Goal: Task Accomplishment & Management: Use online tool/utility

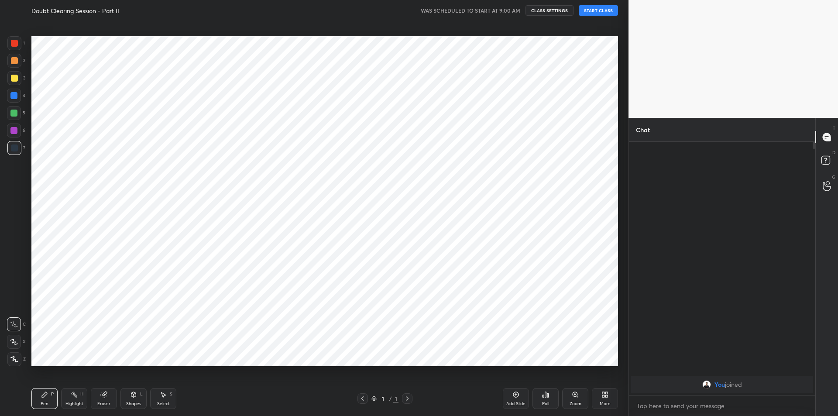
scroll to position [43265, 43032]
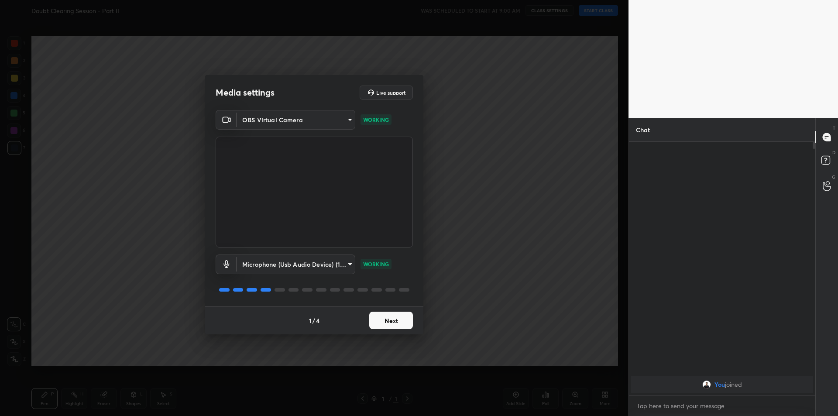
click at [383, 324] on button "Next" at bounding box center [391, 319] width 44 height 17
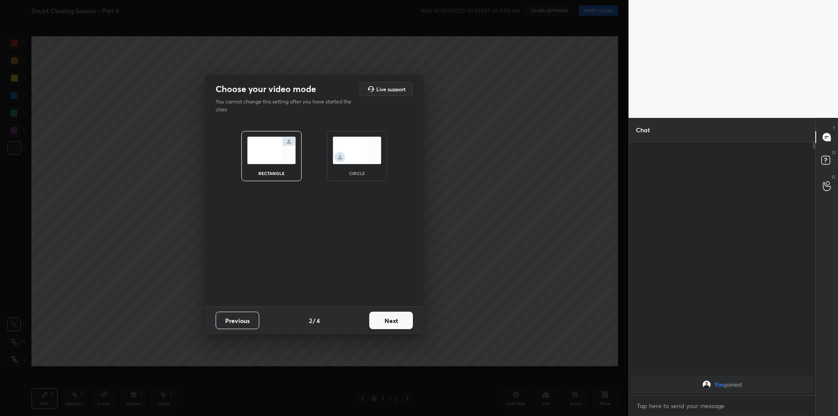
click at [383, 324] on button "Next" at bounding box center [391, 319] width 44 height 17
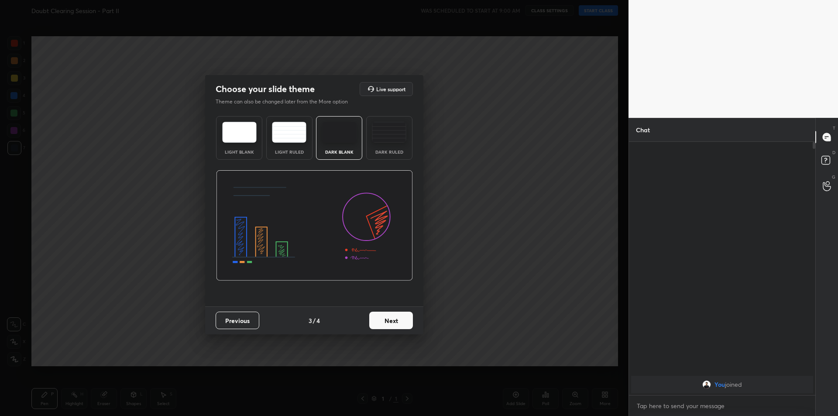
click at [383, 324] on button "Next" at bounding box center [391, 319] width 44 height 17
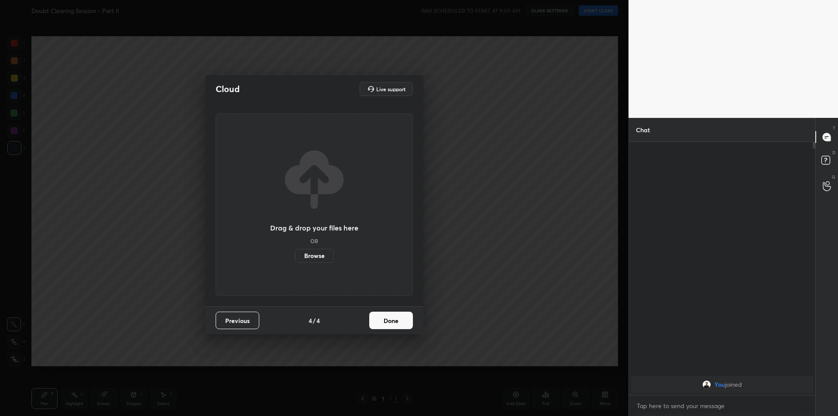
click at [383, 324] on button "Done" at bounding box center [391, 319] width 44 height 17
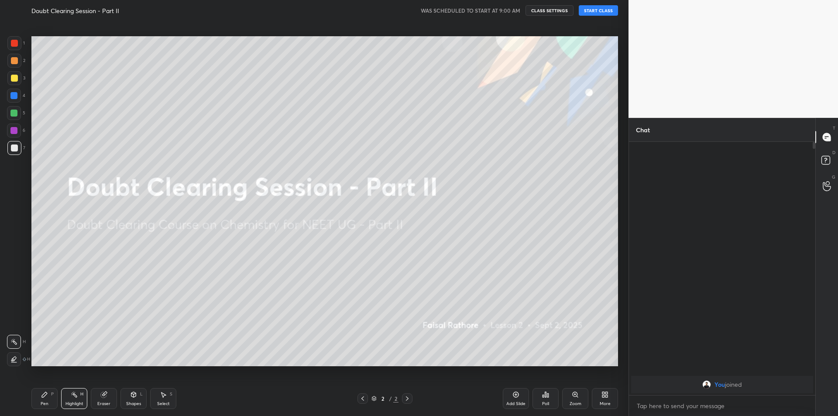
click at [585, 10] on button "START CLASS" at bounding box center [597, 10] width 39 height 10
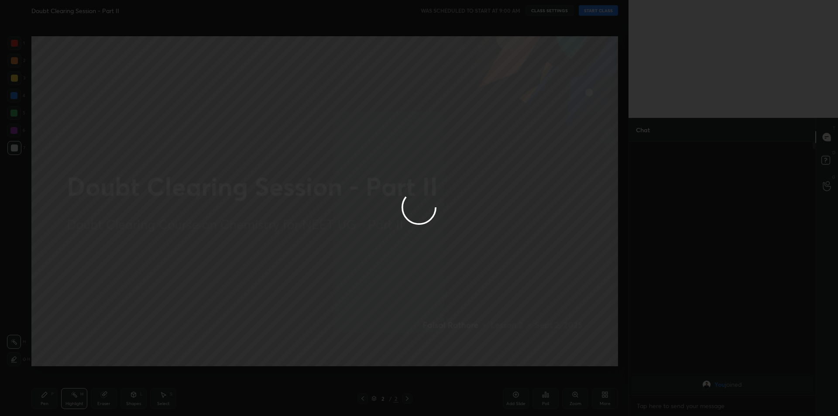
type textarea "x"
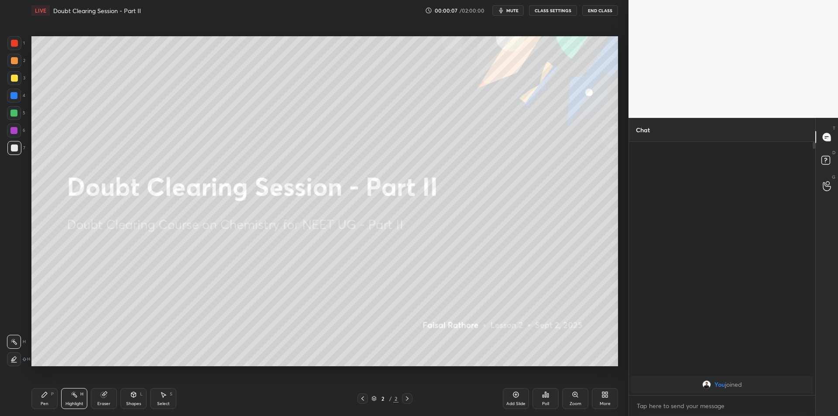
click at [503, 14] on button "mute" at bounding box center [507, 10] width 31 height 10
click at [591, 13] on button "End Class" at bounding box center [600, 10] width 36 height 10
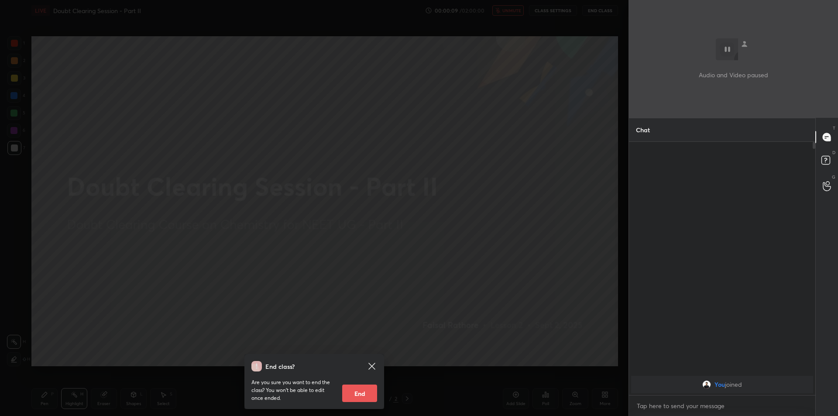
click at [564, 6] on div "End class? Are you sure you want to end the class? You won’t be able to edit on…" at bounding box center [314, 208] width 628 height 416
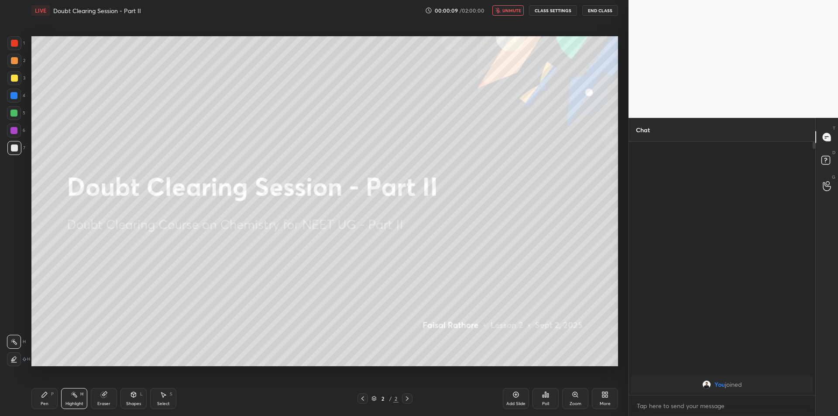
click at [556, 10] on button "CLASS SETTINGS" at bounding box center [553, 10] width 48 height 10
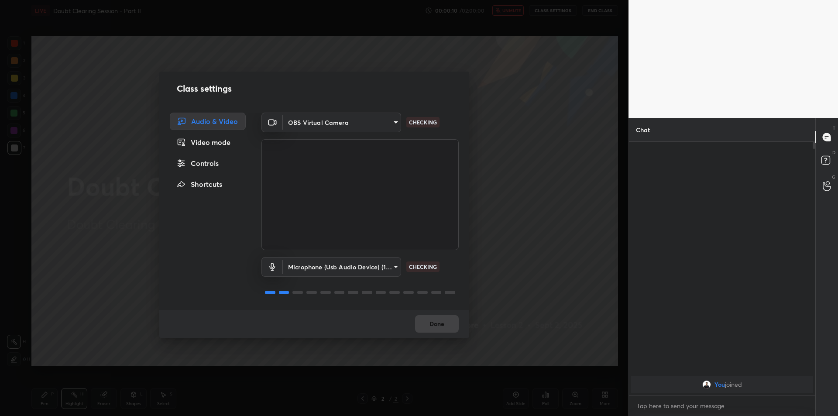
click at [523, 116] on div "Class settings Audio & Video Video mode Controls Shortcuts OBS Virtual Camera 6…" at bounding box center [314, 208] width 628 height 416
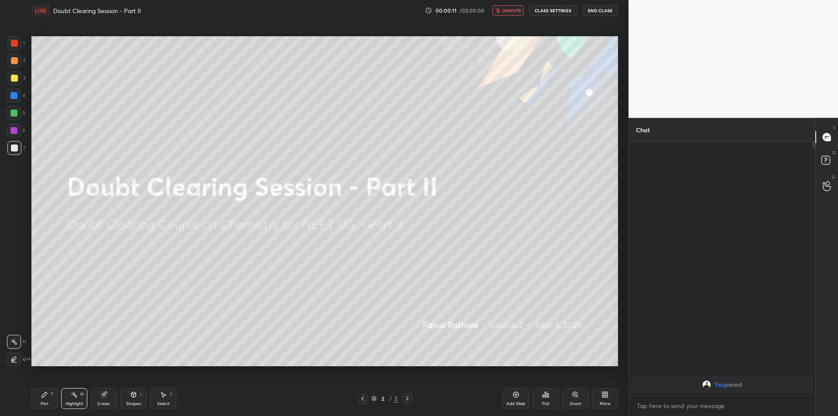
click at [523, 116] on div "Class settings Audio & Video Video mode Controls Shortcuts OBS Virtual Camera 6…" at bounding box center [314, 208] width 628 height 416
click at [594, 8] on button "End Class" at bounding box center [600, 10] width 36 height 10
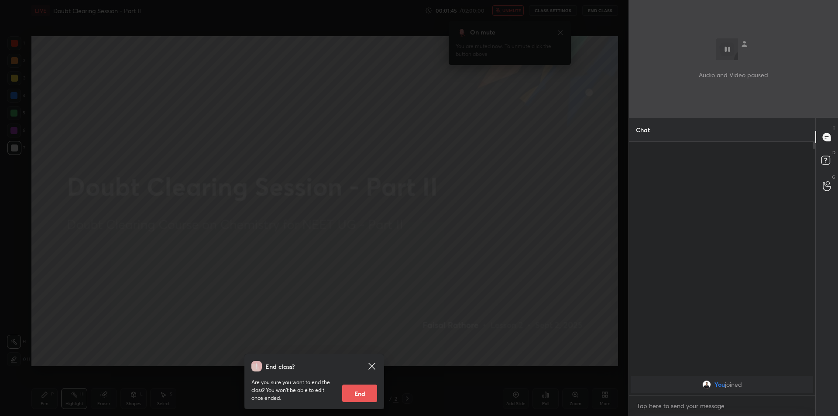
click at [127, 325] on div "End class? Are you sure you want to end the class? You won’t be able to edit on…" at bounding box center [314, 208] width 628 height 416
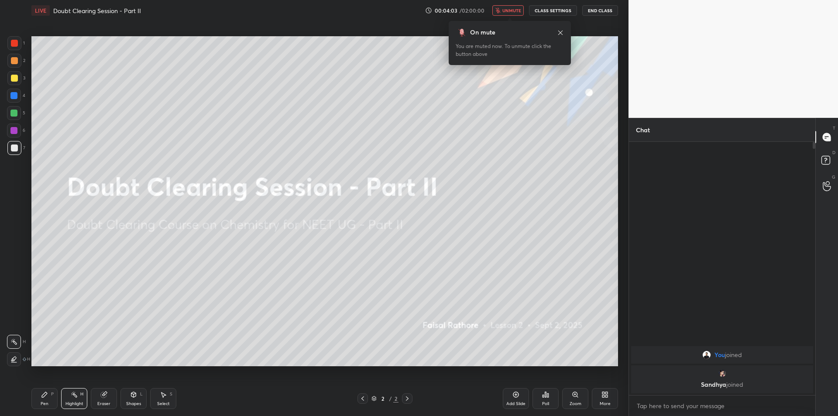
click at [660, 380] on div "[PERSON_NAME] joined" at bounding box center [722, 379] width 182 height 28
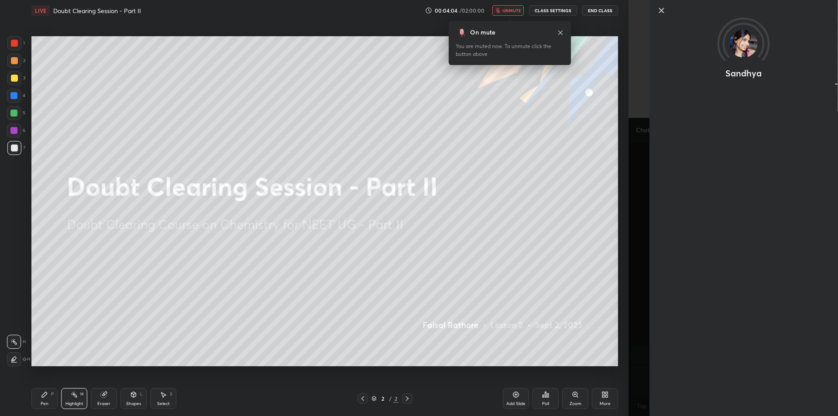
click at [640, 365] on div "Sandhya" at bounding box center [732, 208] width 209 height 416
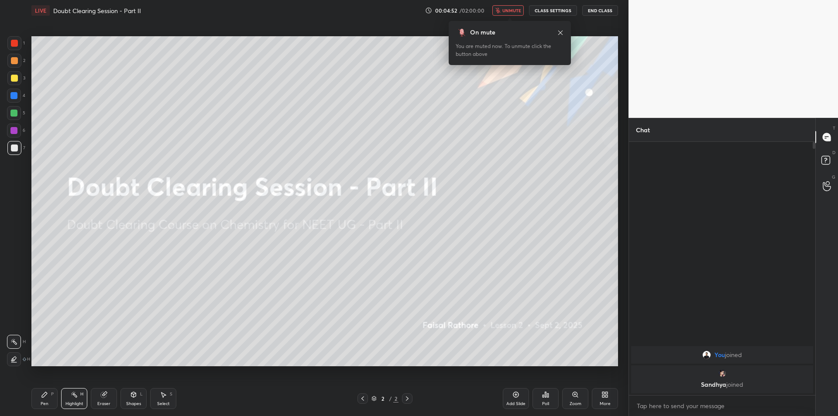
click at [595, 12] on button "End Class" at bounding box center [600, 10] width 36 height 10
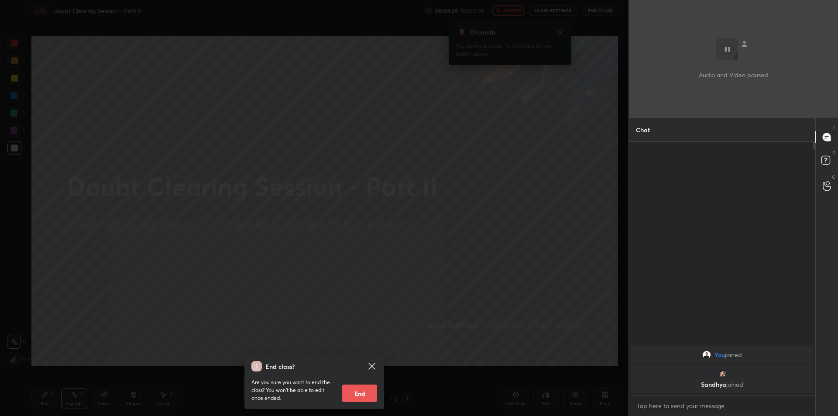
click at [329, 116] on div "End class? Are you sure you want to end the class? You won’t be able to edit on…" at bounding box center [314, 208] width 628 height 416
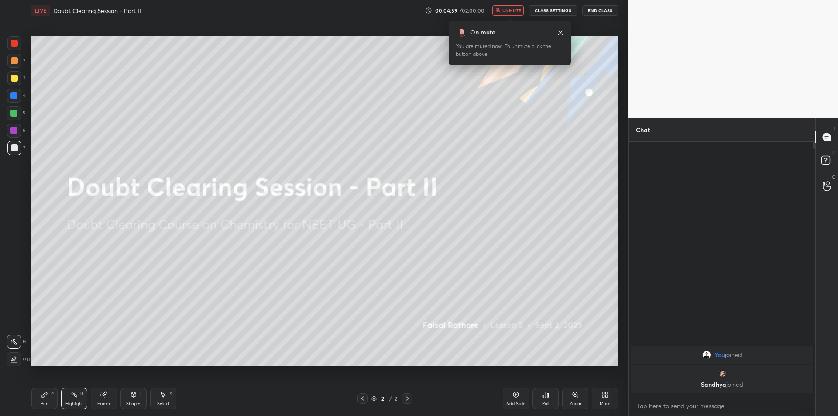
click at [517, 12] on span "unmute" at bounding box center [511, 10] width 19 height 6
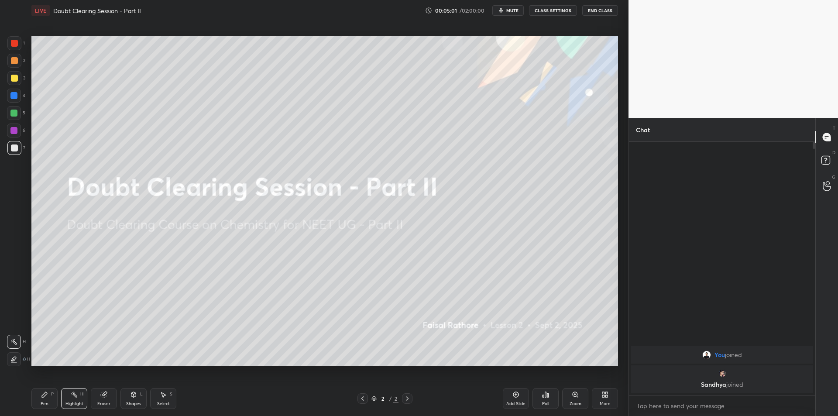
click at [555, 14] on button "CLASS SETTINGS" at bounding box center [553, 10] width 48 height 10
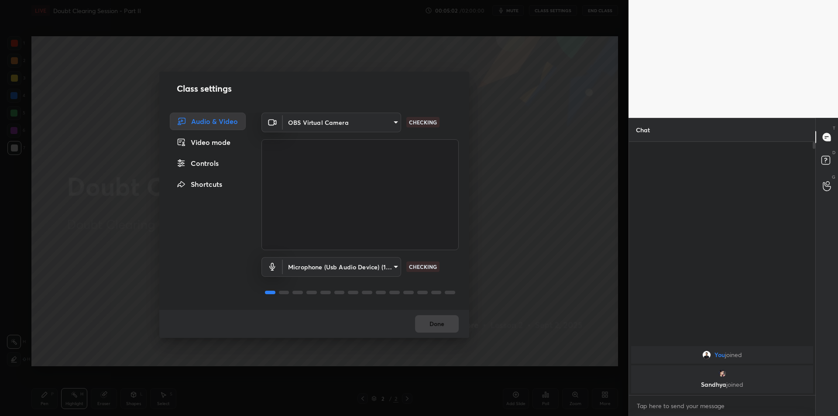
click at [318, 283] on div "Microphone (Usb Audio Device) (1b3f:2008) fde829080738fc3fb0167f80aaf6a609a4591…" at bounding box center [359, 279] width 197 height 58
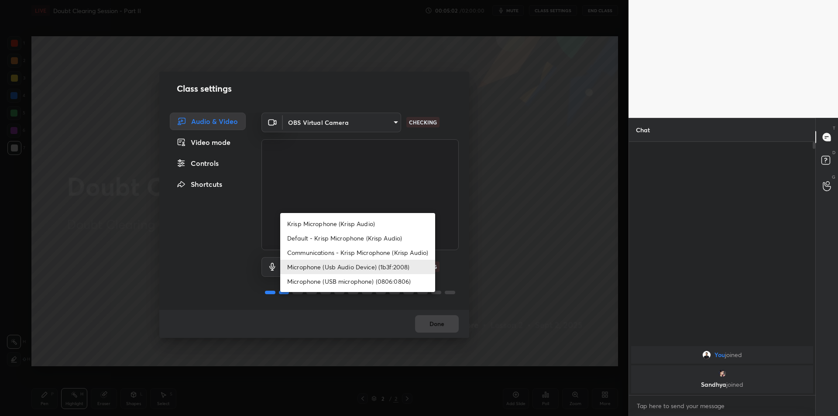
click at [327, 267] on body "1 2 3 4 5 6 7 C X Z C X Z E E Erase all H H LIVE Doubt Clearing Session - Part …" at bounding box center [419, 208] width 838 height 416
click at [372, 228] on li "Krisp Microphone (Krisp Audio)" at bounding box center [357, 223] width 155 height 14
type input "f179950b7ff94e844b1949510bbb9c4ee613793b831427a85f81c517fe718277"
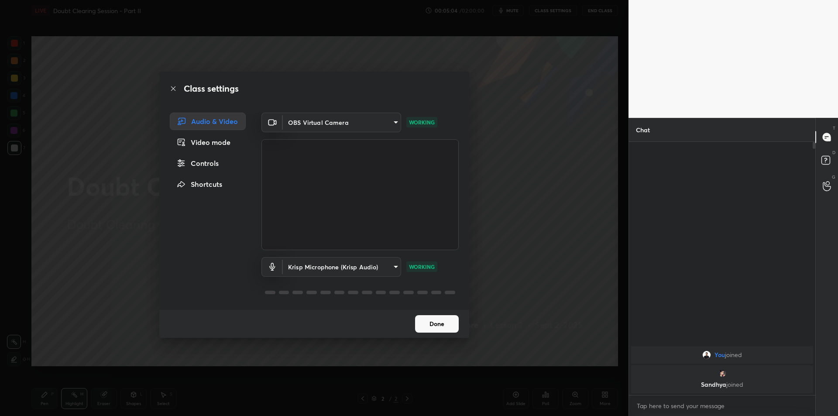
click at [524, 213] on div "Class settings Audio & Video Video mode Controls Shortcuts OBS Virtual Camera 6…" at bounding box center [314, 208] width 628 height 416
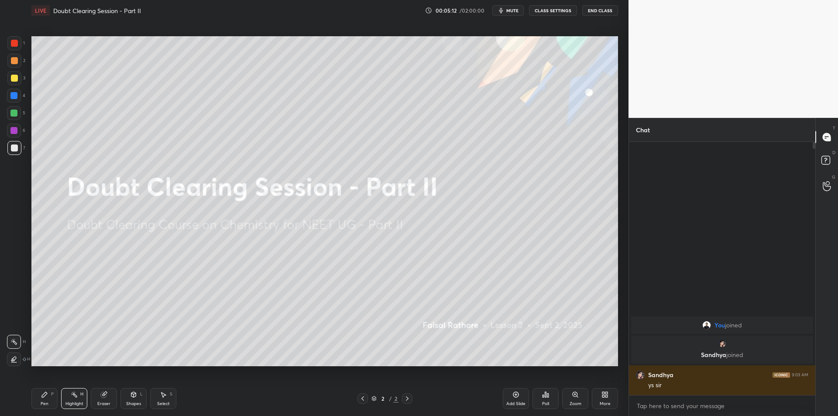
click at [48, 397] on div "Pen P" at bounding box center [44, 398] width 26 height 21
click at [513, 402] on div "Add Slide" at bounding box center [515, 403] width 19 height 4
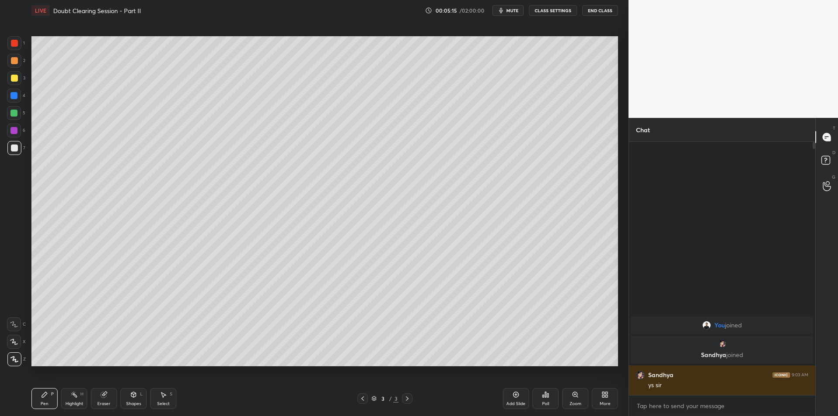
click at [14, 79] on div at bounding box center [14, 78] width 7 height 7
click at [8, 119] on div at bounding box center [14, 113] width 14 height 14
click at [13, 84] on div at bounding box center [14, 78] width 14 height 14
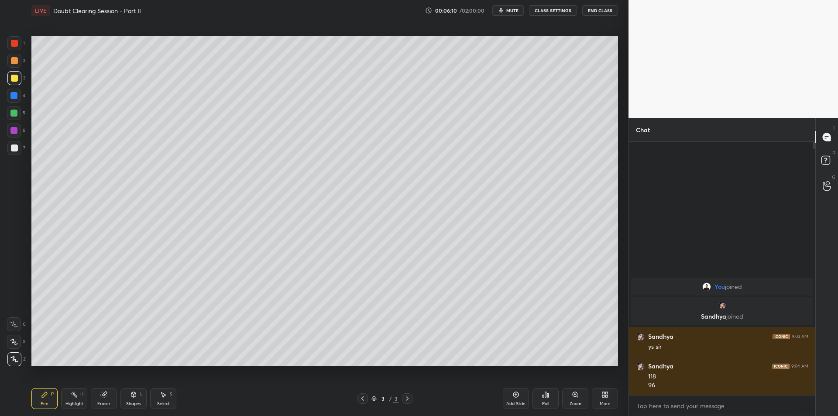
click at [20, 97] on div at bounding box center [14, 96] width 14 height 14
click at [16, 114] on div at bounding box center [13, 112] width 7 height 7
click at [8, 70] on div "2" at bounding box center [16, 62] width 18 height 17
click at [15, 61] on div at bounding box center [14, 60] width 7 height 7
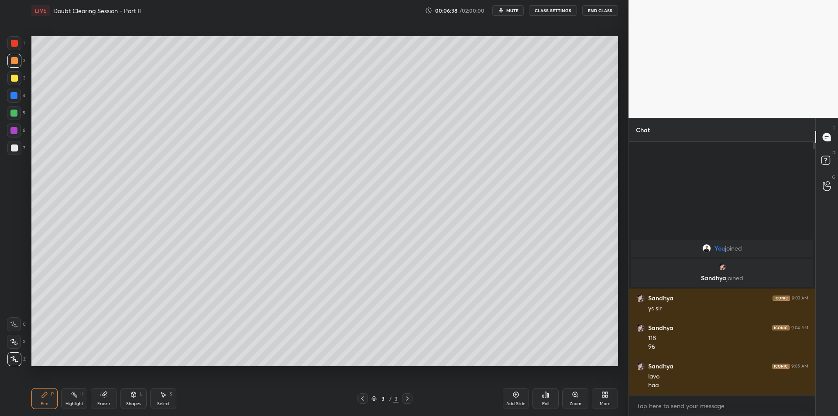
click at [20, 120] on div "5" at bounding box center [16, 113] width 18 height 14
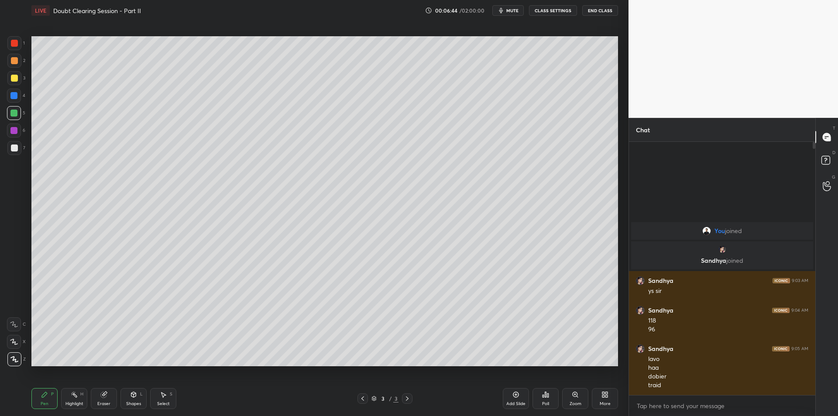
click at [14, 140] on div "6" at bounding box center [16, 131] width 18 height 17
click at [13, 153] on div at bounding box center [14, 148] width 14 height 14
click at [25, 159] on div "1 2 3 4 5 6 7 C X Z C X Z E E Erase all H H" at bounding box center [14, 201] width 28 height 330
click at [530, 396] on div "Add Slide Poll Zoom More" at bounding box center [560, 398] width 115 height 49
click at [513, 397] on icon at bounding box center [515, 394] width 7 height 7
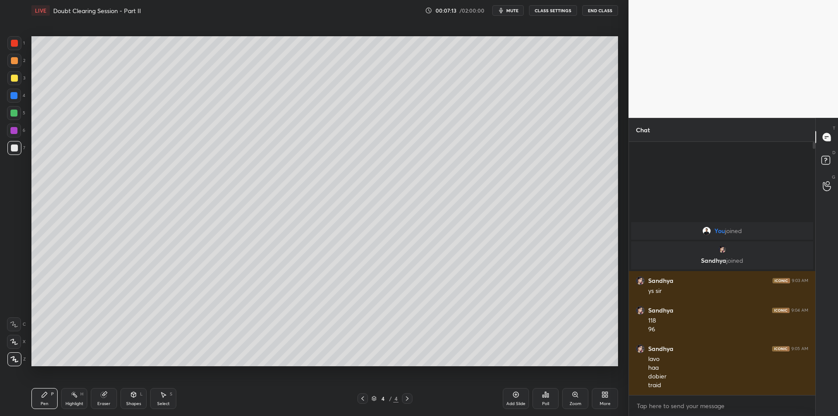
click at [22, 77] on div "3" at bounding box center [16, 78] width 18 height 14
click at [17, 82] on div at bounding box center [14, 78] width 14 height 14
click at [514, 15] on button "mute" at bounding box center [507, 10] width 31 height 10
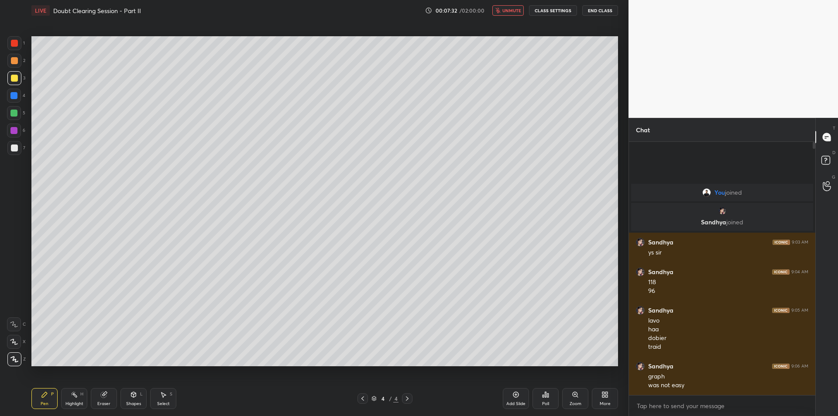
click at [14, 63] on div at bounding box center [14, 60] width 7 height 7
click at [18, 46] on div at bounding box center [14, 43] width 14 height 14
click at [17, 69] on div "2" at bounding box center [16, 62] width 18 height 17
click at [15, 49] on div at bounding box center [14, 43] width 14 height 14
click at [18, 65] on div at bounding box center [14, 61] width 14 height 14
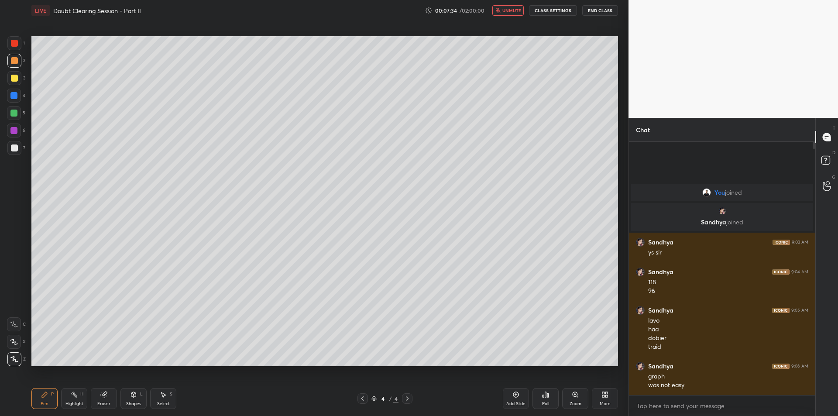
click at [16, 46] on div at bounding box center [14, 43] width 7 height 7
click at [15, 64] on div at bounding box center [14, 60] width 7 height 7
click at [14, 46] on div at bounding box center [14, 43] width 7 height 7
click at [12, 63] on div at bounding box center [14, 60] width 7 height 7
click at [14, 47] on div at bounding box center [14, 43] width 14 height 14
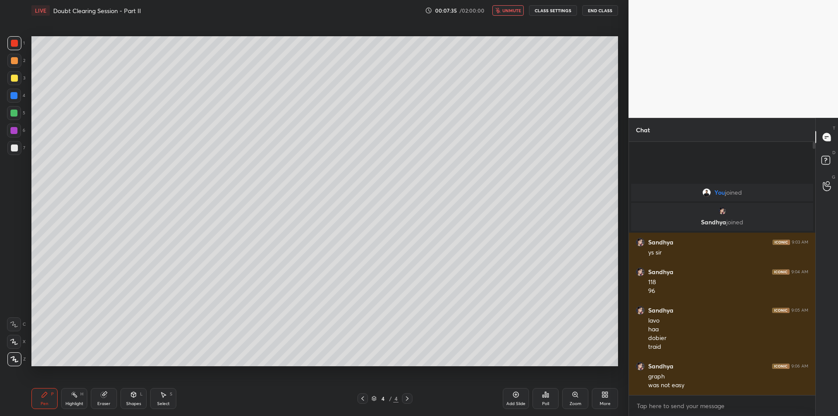
click at [17, 65] on div at bounding box center [14, 61] width 14 height 14
click at [15, 45] on div at bounding box center [14, 43] width 7 height 7
click at [16, 63] on div at bounding box center [14, 60] width 7 height 7
click at [17, 78] on div at bounding box center [14, 78] width 7 height 7
click at [17, 96] on div at bounding box center [13, 95] width 7 height 7
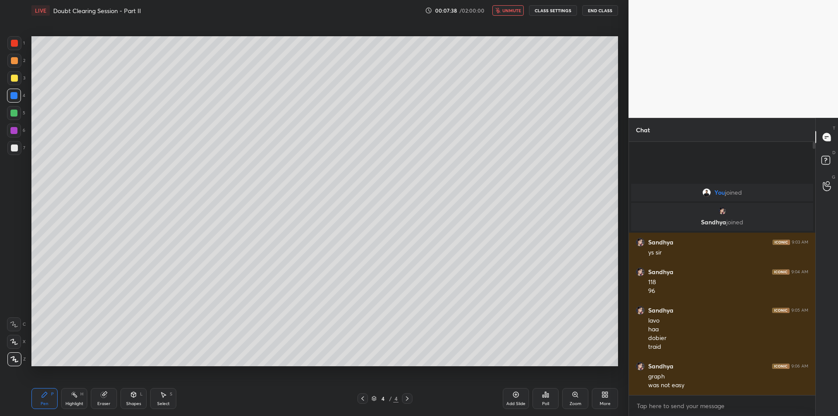
click at [13, 116] on div at bounding box center [13, 112] width 7 height 7
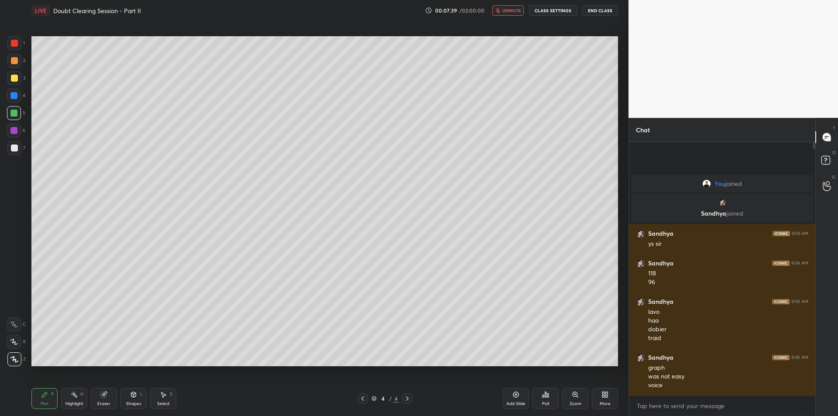
click at [14, 130] on div at bounding box center [13, 130] width 7 height 7
click at [13, 117] on div at bounding box center [14, 113] width 14 height 14
click at [14, 134] on div at bounding box center [14, 130] width 14 height 14
click at [11, 147] on div at bounding box center [14, 147] width 7 height 7
click at [14, 134] on div at bounding box center [14, 130] width 14 height 14
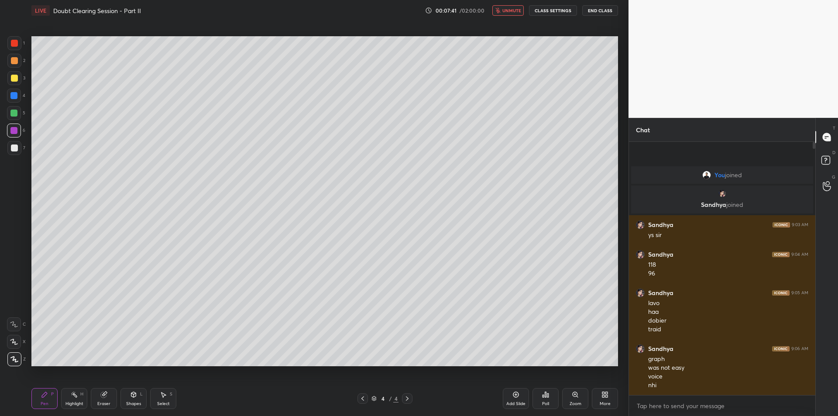
click at [16, 151] on div at bounding box center [14, 147] width 7 height 7
click at [16, 133] on div at bounding box center [13, 130] width 7 height 7
click at [17, 150] on div at bounding box center [14, 147] width 7 height 7
click at [15, 132] on div at bounding box center [13, 130] width 7 height 7
click at [14, 151] on div at bounding box center [14, 147] width 7 height 7
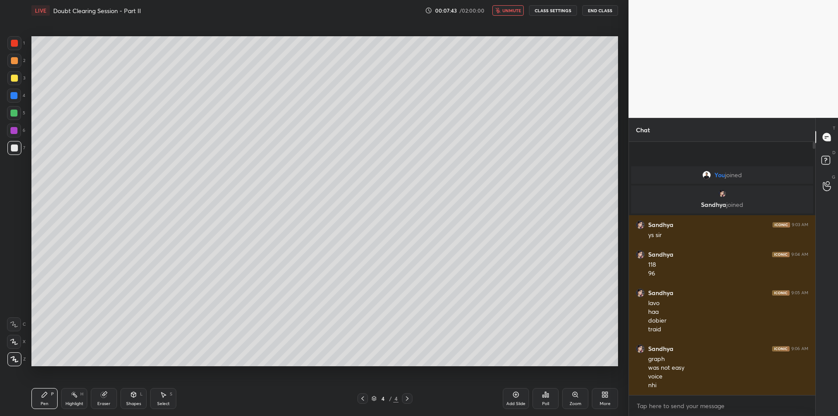
click at [14, 135] on div at bounding box center [14, 130] width 14 height 14
click at [15, 150] on div at bounding box center [14, 147] width 7 height 7
click at [13, 134] on div at bounding box center [14, 130] width 14 height 14
click at [15, 150] on div at bounding box center [14, 147] width 7 height 7
click at [13, 131] on div at bounding box center [13, 130] width 7 height 7
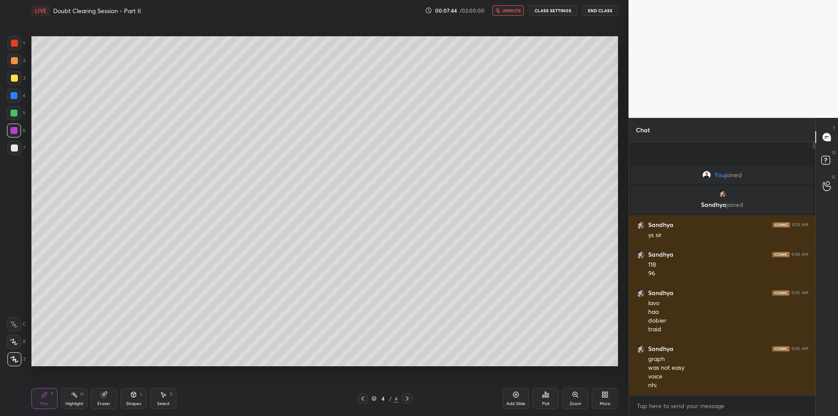
click at [13, 149] on div at bounding box center [14, 147] width 7 height 7
click at [12, 135] on div at bounding box center [14, 130] width 14 height 14
click at [14, 149] on div at bounding box center [14, 147] width 7 height 7
click at [15, 137] on div "6" at bounding box center [16, 131] width 18 height 17
click at [13, 150] on div at bounding box center [14, 147] width 7 height 7
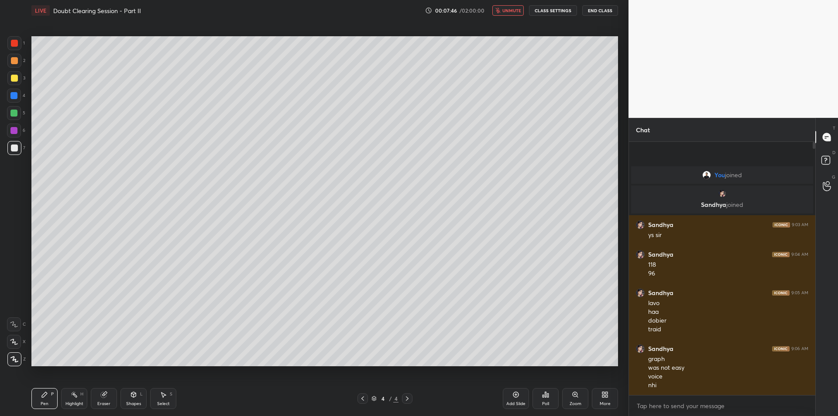
click at [14, 137] on div at bounding box center [14, 130] width 14 height 14
click at [14, 151] on div at bounding box center [14, 147] width 7 height 7
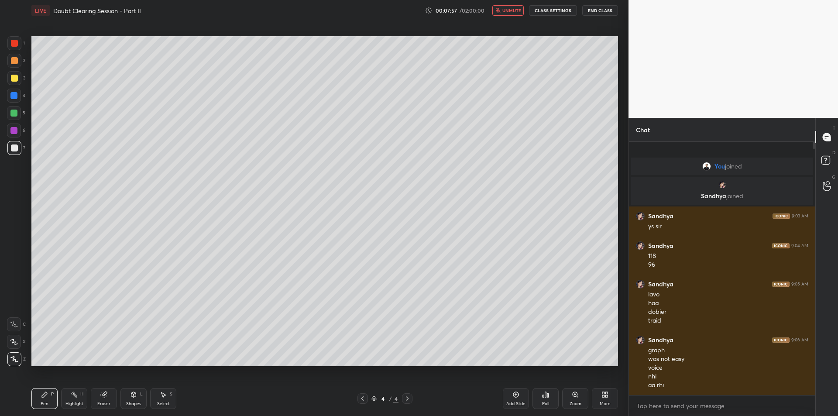
click at [506, 15] on button "unmute" at bounding box center [507, 10] width 31 height 10
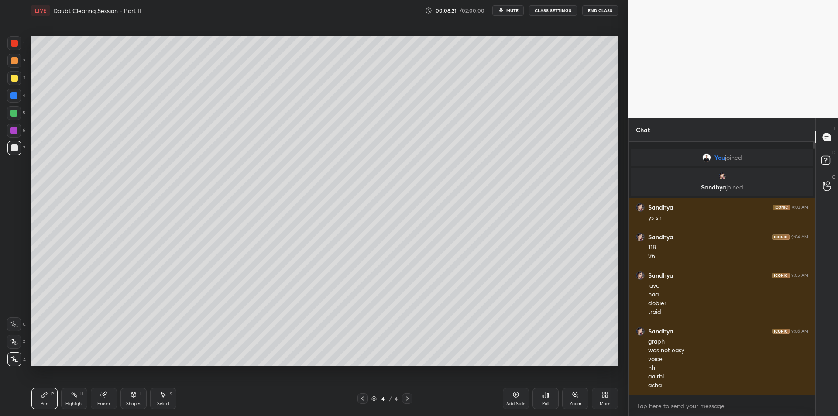
click at [16, 76] on div at bounding box center [14, 78] width 7 height 7
click at [16, 65] on div at bounding box center [14, 61] width 14 height 14
click at [11, 80] on div at bounding box center [14, 78] width 7 height 7
click at [12, 107] on div at bounding box center [14, 113] width 14 height 14
click at [18, 123] on div "6" at bounding box center [16, 130] width 18 height 14
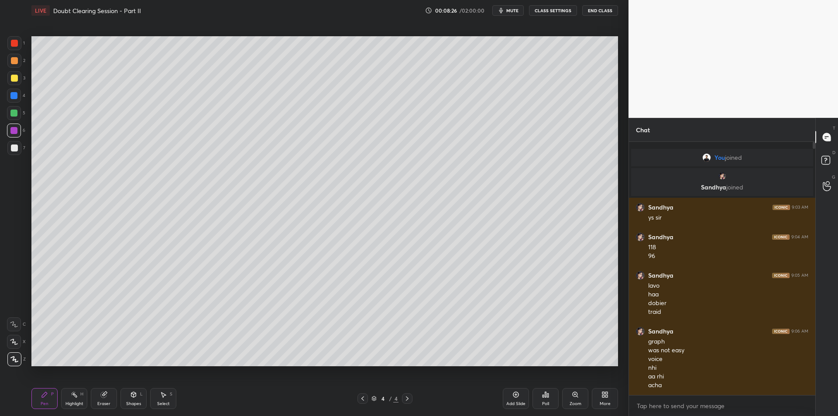
click at [14, 116] on div at bounding box center [13, 112] width 7 height 7
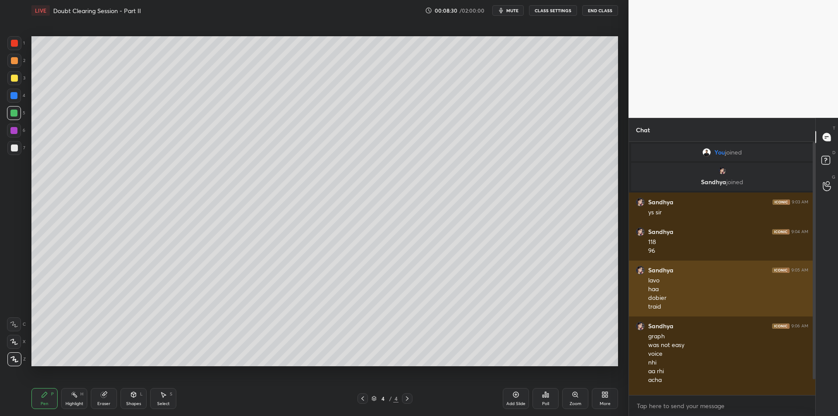
scroll to position [24, 0]
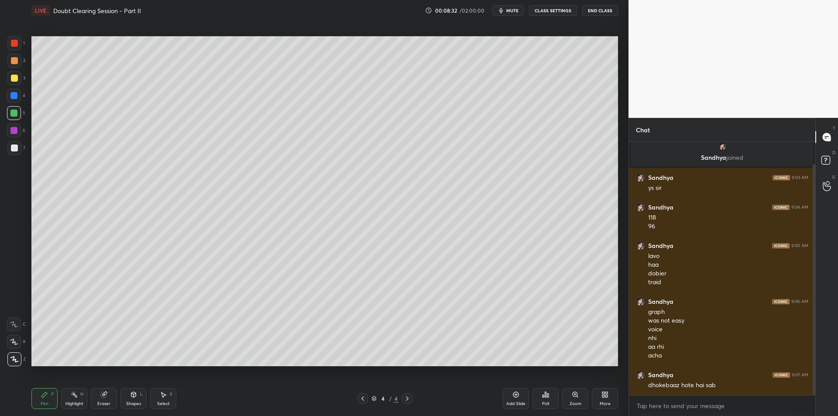
click at [9, 132] on div at bounding box center [14, 130] width 14 height 14
click at [15, 155] on div "7" at bounding box center [16, 149] width 18 height 17
click at [16, 135] on div at bounding box center [14, 130] width 14 height 14
click at [14, 116] on div at bounding box center [13, 112] width 7 height 7
click at [10, 95] on div at bounding box center [13, 95] width 7 height 7
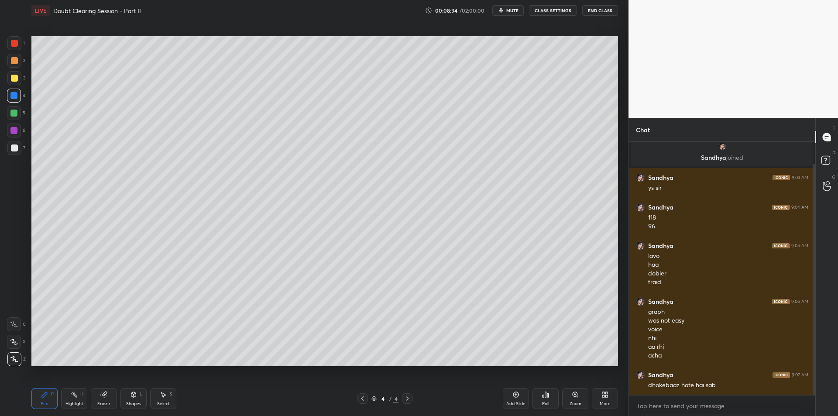
click at [11, 79] on div at bounding box center [14, 78] width 7 height 7
click at [12, 67] on div at bounding box center [14, 61] width 14 height 14
click at [21, 48] on div "1" at bounding box center [15, 43] width 17 height 14
click at [10, 66] on div at bounding box center [14, 61] width 14 height 14
click at [18, 45] on div at bounding box center [14, 43] width 14 height 14
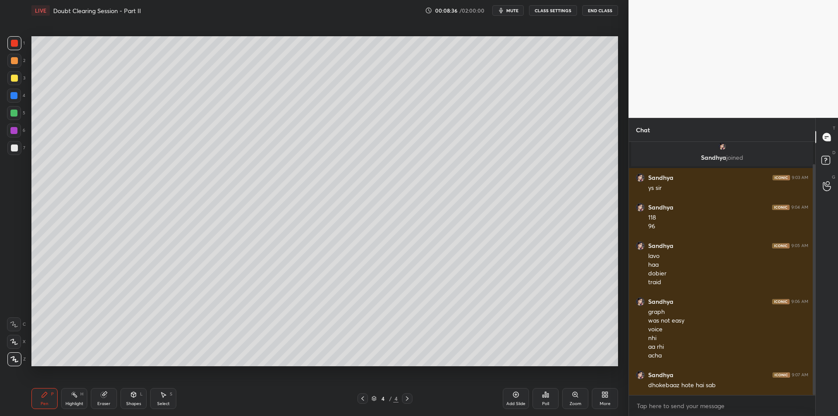
click at [14, 59] on div at bounding box center [14, 60] width 7 height 7
click at [14, 53] on div "1" at bounding box center [15, 44] width 17 height 17
click at [15, 65] on div at bounding box center [14, 61] width 14 height 14
click at [17, 47] on div at bounding box center [14, 43] width 14 height 14
click at [12, 61] on div at bounding box center [14, 60] width 7 height 7
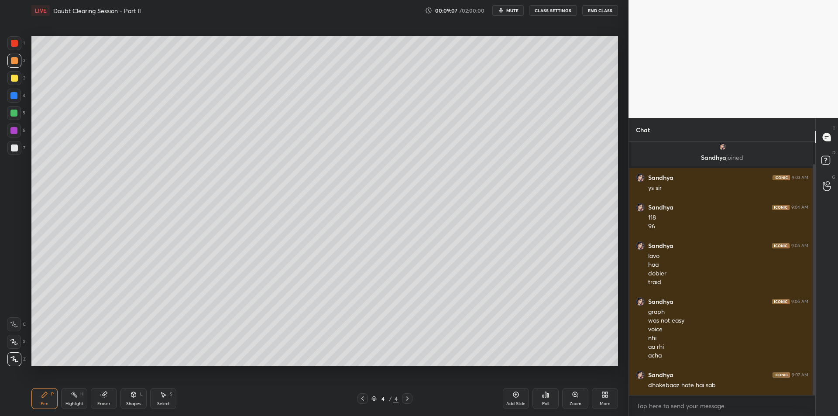
click at [13, 130] on div at bounding box center [13, 130] width 7 height 7
click at [18, 116] on div at bounding box center [14, 113] width 14 height 14
click at [23, 129] on div "6" at bounding box center [16, 130] width 18 height 14
click at [20, 142] on div at bounding box center [14, 148] width 14 height 14
click at [9, 89] on div at bounding box center [14, 96] width 14 height 14
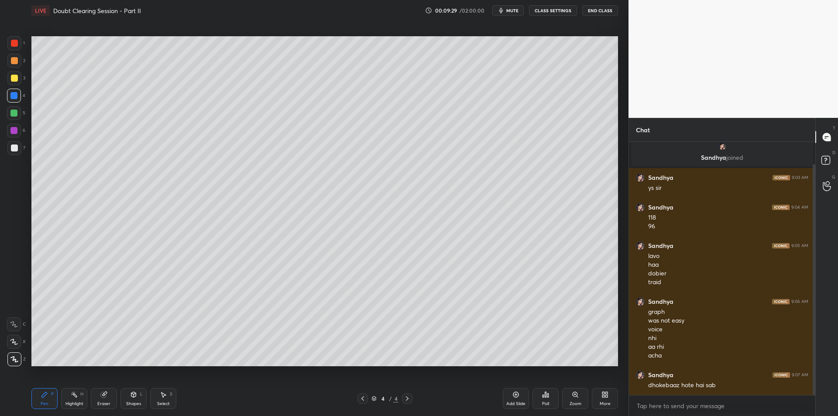
click at [13, 68] on div "2" at bounding box center [16, 62] width 18 height 17
click at [15, 61] on div at bounding box center [14, 60] width 7 height 7
click at [17, 86] on div "3" at bounding box center [16, 79] width 18 height 17
click at [24, 49] on div "1" at bounding box center [15, 43] width 17 height 14
click at [23, 36] on div "1" at bounding box center [15, 43] width 17 height 14
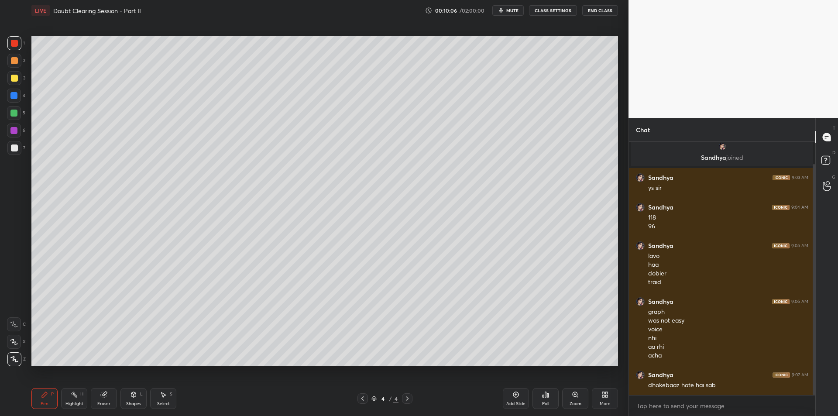
click at [9, 107] on div at bounding box center [14, 113] width 14 height 14
click at [7, 110] on div at bounding box center [14, 113] width 14 height 14
click at [1, 113] on div "1 2 3 4 5 6 7 C X Z C X Z E E Erase all H H" at bounding box center [14, 201] width 28 height 330
click at [8, 146] on div at bounding box center [14, 148] width 14 height 14
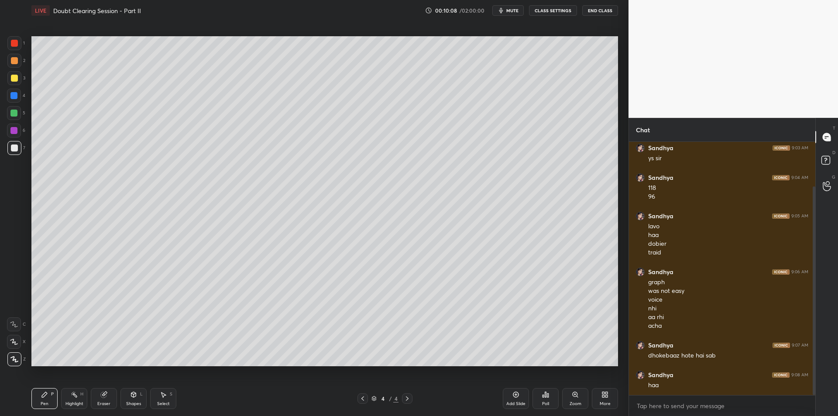
click at [20, 145] on div at bounding box center [14, 148] width 14 height 14
click at [79, 403] on div "Highlight" at bounding box center [74, 403] width 18 height 4
click at [41, 400] on div "Pen P" at bounding box center [44, 398] width 26 height 21
click at [515, 396] on icon at bounding box center [515, 394] width 7 height 7
click at [22, 59] on div "2" at bounding box center [16, 61] width 18 height 14
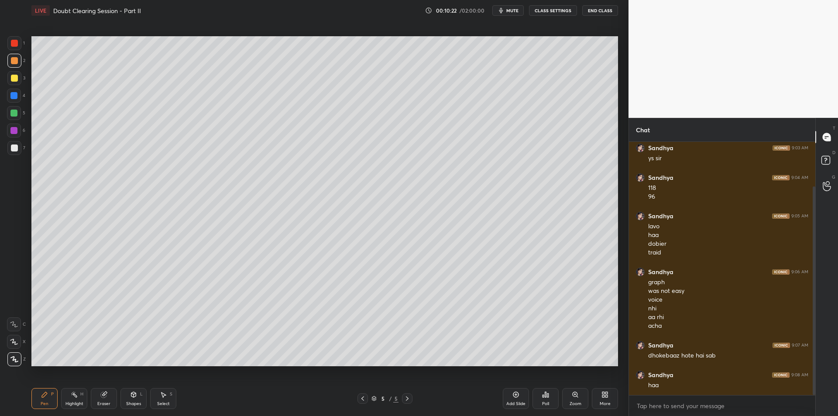
click at [18, 77] on div at bounding box center [14, 78] width 14 height 14
click at [17, 93] on div at bounding box center [14, 96] width 14 height 14
click at [14, 105] on div "4" at bounding box center [16, 97] width 18 height 17
click at [16, 120] on div "5" at bounding box center [16, 114] width 18 height 17
click at [12, 41] on div at bounding box center [14, 43] width 7 height 7
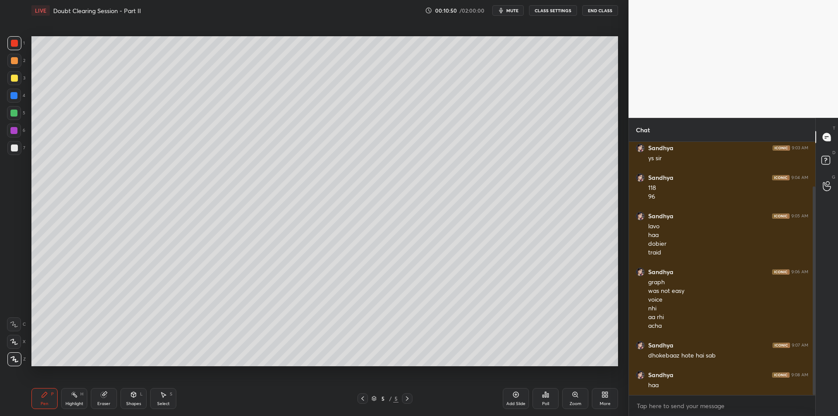
click at [16, 75] on div at bounding box center [14, 78] width 7 height 7
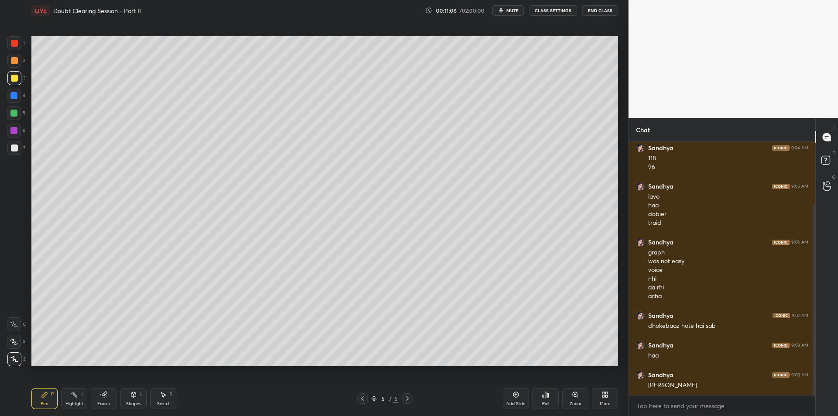
click at [17, 103] on div "4" at bounding box center [16, 97] width 18 height 17
click at [17, 118] on div at bounding box center [14, 113] width 14 height 14
click at [16, 131] on div at bounding box center [13, 130] width 7 height 7
click at [19, 158] on div "7" at bounding box center [16, 149] width 18 height 17
click at [7, 56] on div at bounding box center [14, 61] width 14 height 14
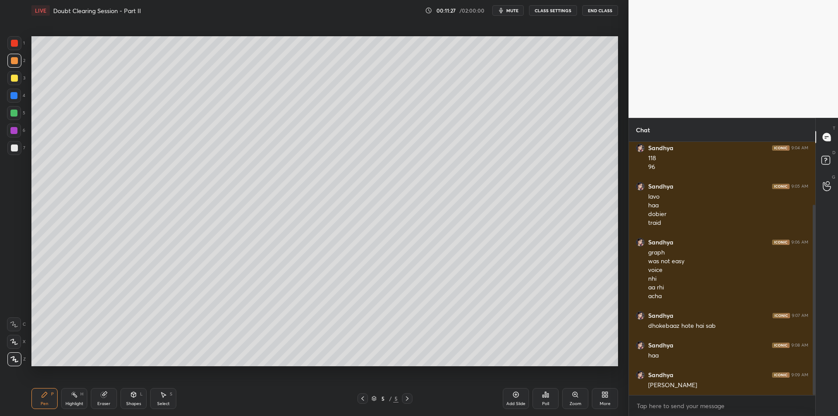
click at [14, 49] on div at bounding box center [14, 43] width 14 height 14
click at [6, 68] on div "1 2 3 4 5 6 7 C X Z C X Z E E Erase all H H" at bounding box center [14, 201] width 28 height 330
click at [14, 75] on div at bounding box center [14, 78] width 7 height 7
click at [15, 92] on div at bounding box center [13, 95] width 7 height 7
click at [16, 98] on div at bounding box center [13, 95] width 7 height 7
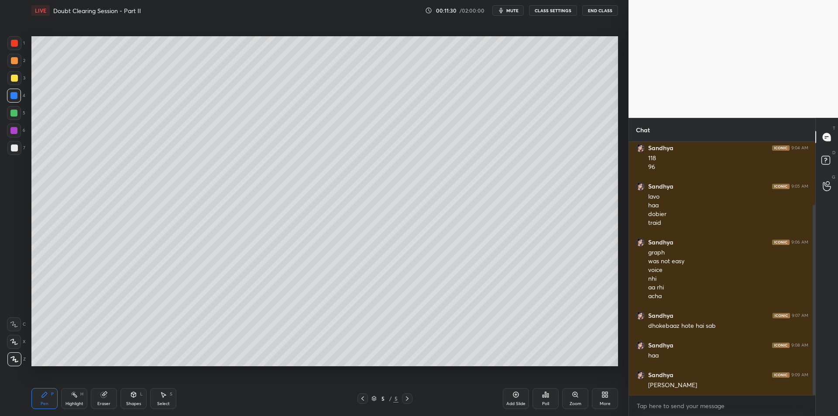
click at [15, 111] on div at bounding box center [13, 112] width 7 height 7
click at [12, 118] on div at bounding box center [14, 113] width 14 height 14
click at [14, 114] on div at bounding box center [13, 112] width 7 height 7
click at [11, 134] on div at bounding box center [14, 130] width 14 height 14
click at [13, 121] on div "5" at bounding box center [16, 114] width 18 height 17
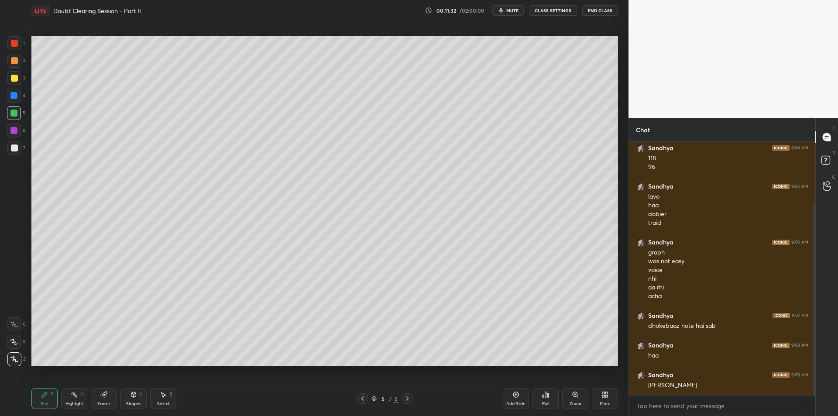
click at [12, 126] on div at bounding box center [14, 130] width 14 height 14
click at [12, 117] on div at bounding box center [14, 113] width 14 height 14
click at [6, 130] on div "1 2 3 4 5 6 7 C X Z C X Z E E Erase all H H" at bounding box center [14, 201] width 28 height 330
click at [19, 115] on div at bounding box center [14, 113] width 14 height 14
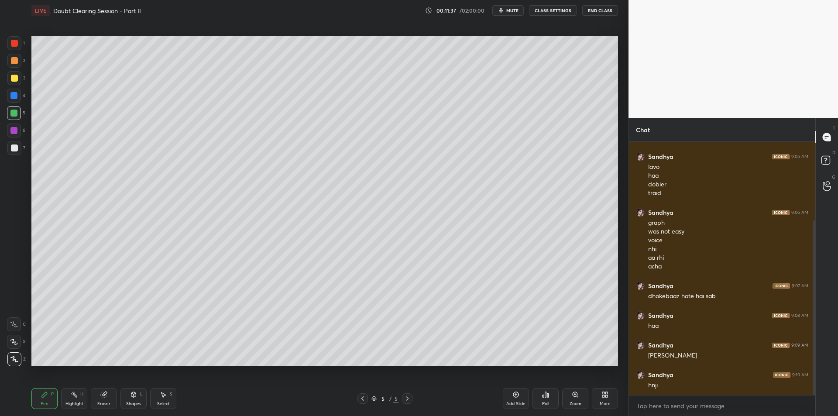
click at [75, 391] on icon at bounding box center [74, 394] width 7 height 7
click at [48, 392] on div "Pen P" at bounding box center [44, 398] width 26 height 21
click at [77, 393] on icon at bounding box center [74, 394] width 7 height 7
click at [51, 394] on div "P" at bounding box center [52, 394] width 3 height 4
click at [16, 126] on div at bounding box center [14, 130] width 14 height 14
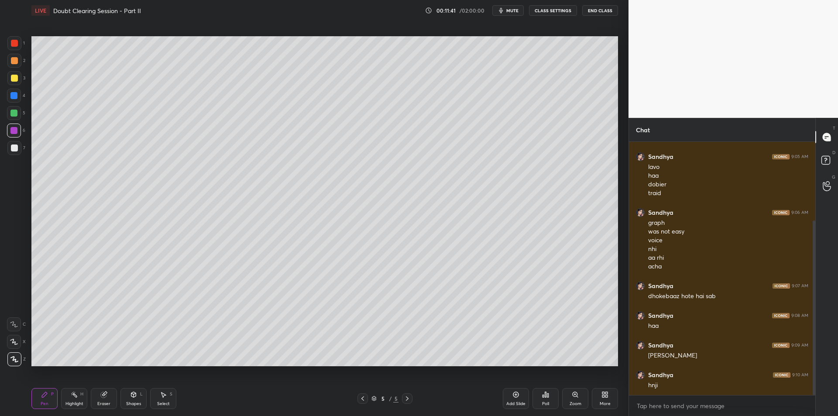
click at [14, 162] on div "1 2 3 4 5 6 7 C X Z C X Z E E Erase all H H" at bounding box center [14, 201] width 28 height 330
click at [5, 153] on div "1 2 3 4 5 6 7 C X Z C X Z E E Erase all H H" at bounding box center [14, 201] width 28 height 330
click at [10, 153] on div at bounding box center [14, 148] width 14 height 14
click at [11, 59] on div at bounding box center [14, 60] width 7 height 7
click at [21, 83] on div "3" at bounding box center [16, 78] width 18 height 14
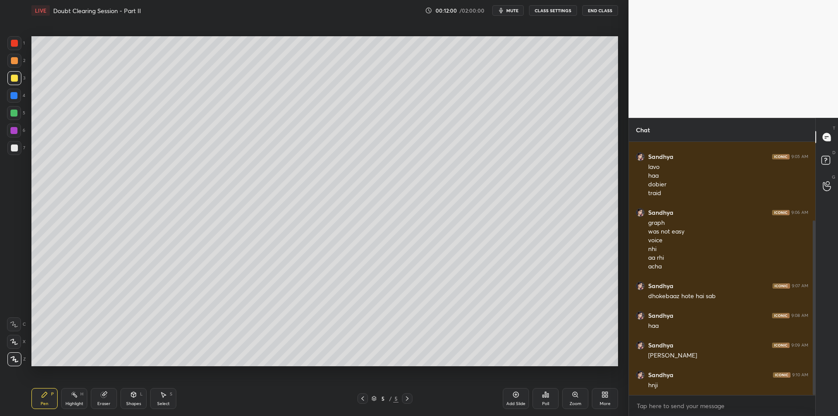
click at [23, 108] on div "5" at bounding box center [16, 113] width 18 height 14
click at [14, 127] on div at bounding box center [13, 130] width 7 height 7
click at [15, 122] on div "5" at bounding box center [16, 114] width 18 height 17
click at [19, 130] on div at bounding box center [14, 130] width 14 height 14
click at [14, 115] on div at bounding box center [13, 112] width 7 height 7
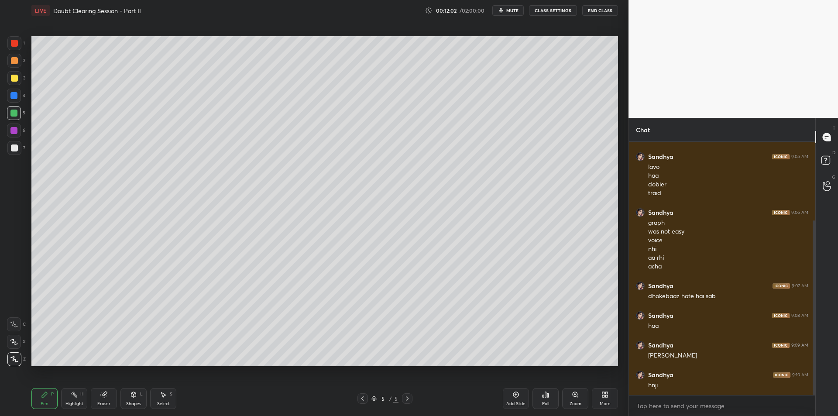
click at [14, 129] on div at bounding box center [13, 130] width 7 height 7
click at [12, 114] on div at bounding box center [13, 112] width 7 height 7
click at [12, 132] on div at bounding box center [13, 130] width 7 height 7
click at [14, 113] on div at bounding box center [13, 112] width 7 height 7
click at [13, 137] on div at bounding box center [14, 130] width 14 height 14
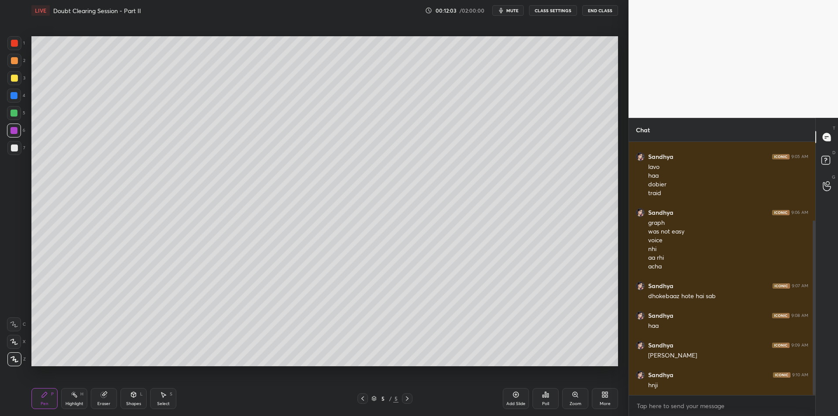
click at [11, 115] on div at bounding box center [13, 112] width 7 height 7
click at [13, 134] on div at bounding box center [14, 130] width 14 height 14
click at [11, 118] on div at bounding box center [14, 113] width 14 height 14
click at [14, 130] on div at bounding box center [13, 130] width 7 height 7
click at [17, 112] on div at bounding box center [13, 112] width 7 height 7
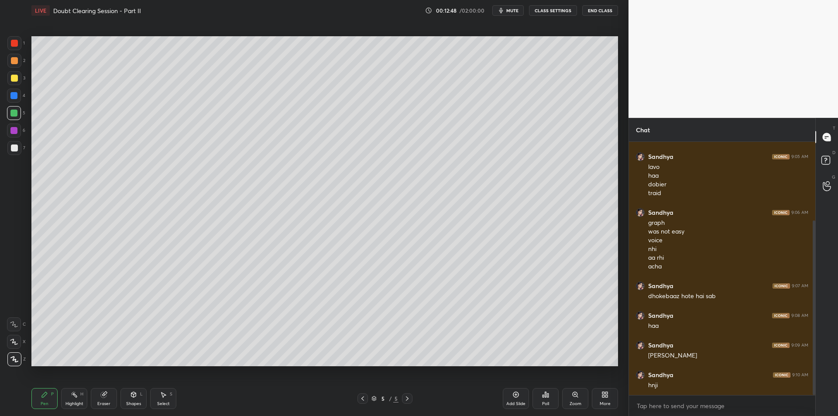
scroll to position [143, 0]
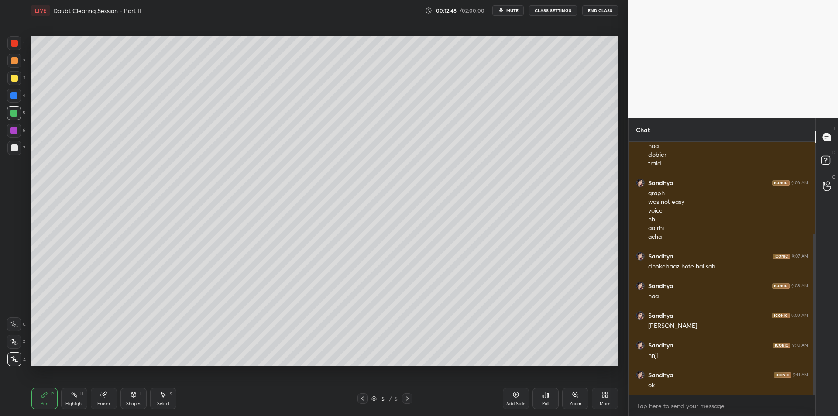
click at [66, 402] on div "Highlight" at bounding box center [74, 403] width 18 height 4
click at [45, 400] on div "Pen P" at bounding box center [44, 398] width 26 height 21
click at [68, 399] on div "Highlight H" at bounding box center [74, 398] width 26 height 21
click at [48, 404] on div "Pen" at bounding box center [45, 403] width 8 height 4
click at [75, 392] on circle at bounding box center [74, 392] width 1 height 1
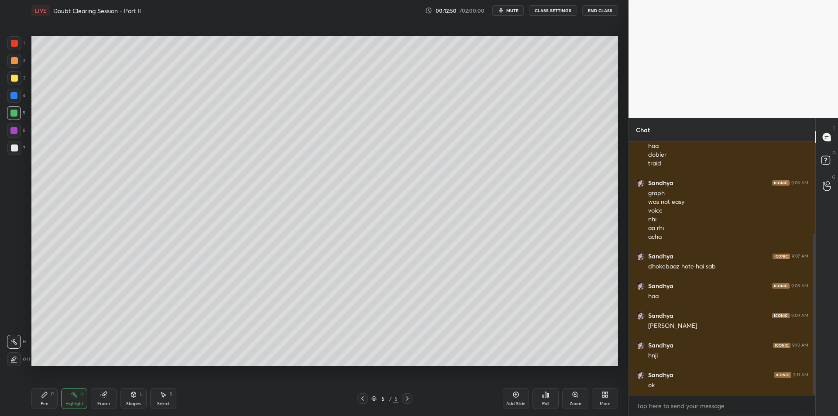
click at [48, 398] on div "Pen P" at bounding box center [44, 398] width 26 height 21
click at [16, 134] on div at bounding box center [14, 130] width 14 height 14
click at [14, 149] on div at bounding box center [14, 147] width 7 height 7
click at [507, 393] on div "Add Slide" at bounding box center [516, 398] width 26 height 21
click at [12, 132] on div at bounding box center [13, 130] width 7 height 7
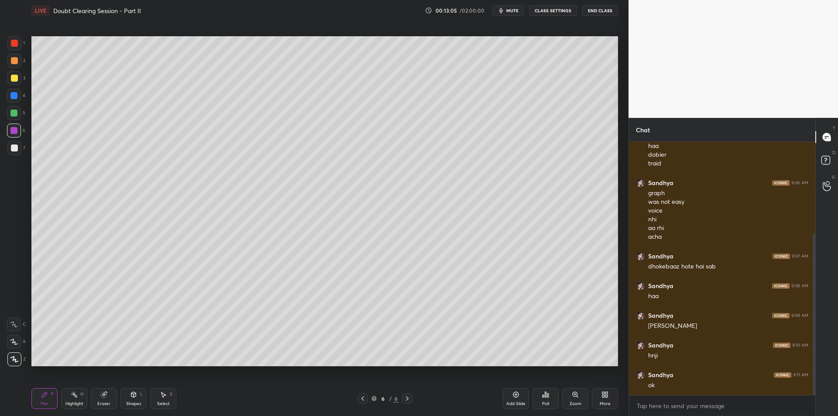
click at [14, 149] on div at bounding box center [14, 147] width 7 height 7
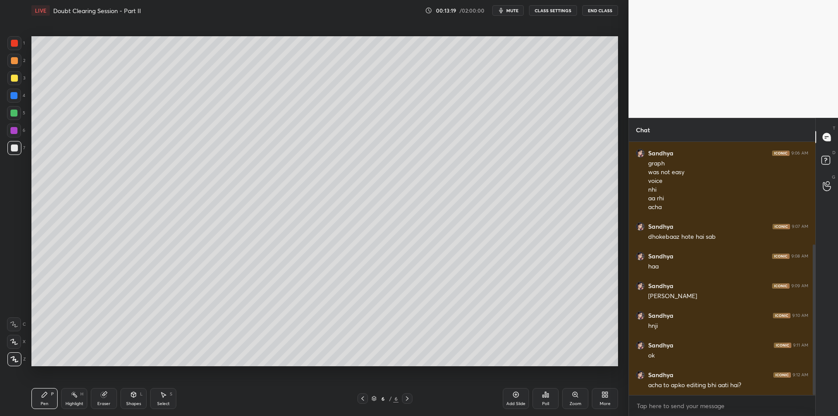
click at [12, 79] on div at bounding box center [14, 78] width 7 height 7
click at [15, 62] on div at bounding box center [14, 60] width 7 height 7
click at [11, 43] on div at bounding box center [14, 43] width 7 height 7
click at [8, 82] on div at bounding box center [14, 78] width 14 height 14
click at [111, 391] on div "Eraser" at bounding box center [104, 398] width 26 height 21
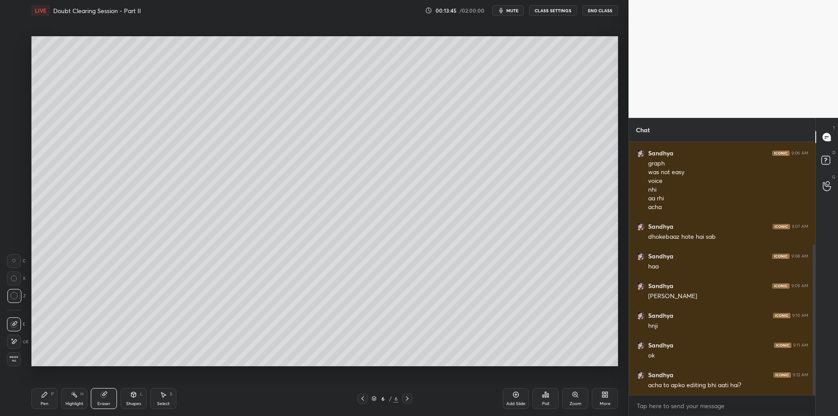
click at [16, 343] on icon at bounding box center [13, 341] width 7 height 7
click at [77, 391] on icon at bounding box center [74, 394] width 7 height 7
click at [48, 391] on icon at bounding box center [44, 394] width 7 height 7
click at [67, 397] on div "Highlight H" at bounding box center [74, 398] width 26 height 21
click at [48, 392] on icon at bounding box center [44, 394] width 7 height 7
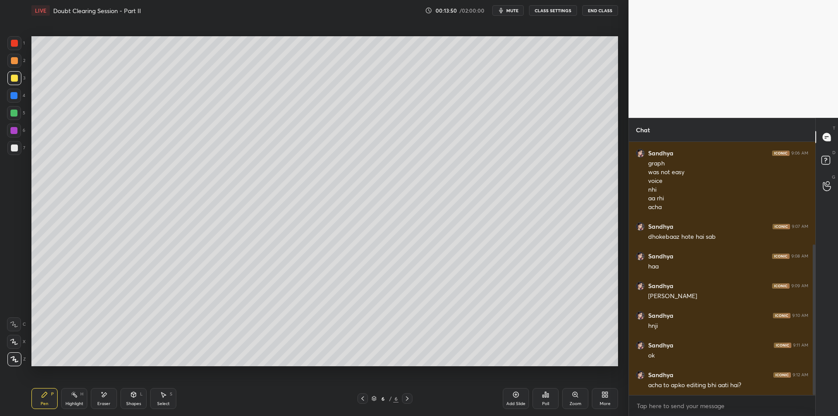
click at [68, 397] on div "Highlight H" at bounding box center [74, 398] width 26 height 21
click at [48, 393] on div "Pen P" at bounding box center [44, 398] width 26 height 21
click at [71, 398] on div "Highlight H" at bounding box center [74, 398] width 26 height 21
click at [46, 396] on icon at bounding box center [44, 394] width 7 height 7
click at [71, 398] on div "Highlight H" at bounding box center [74, 398] width 26 height 21
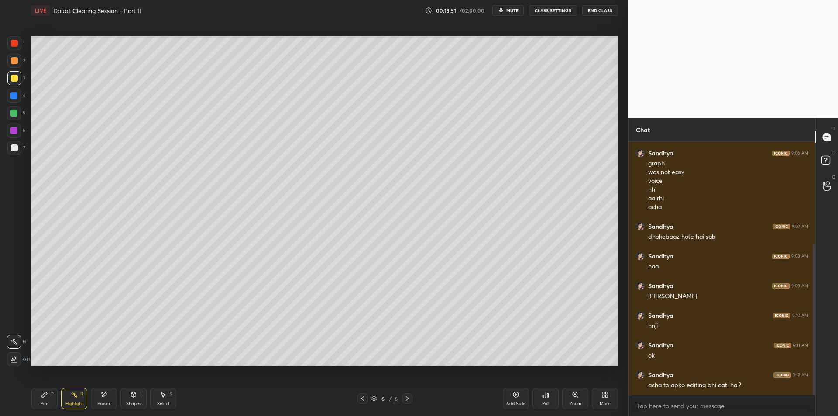
click at [47, 401] on div "Pen" at bounding box center [45, 403] width 8 height 4
click at [71, 401] on div "Highlight" at bounding box center [74, 403] width 18 height 4
click at [45, 401] on div "Pen" at bounding box center [45, 403] width 8 height 4
click at [68, 399] on div "Highlight H" at bounding box center [74, 398] width 26 height 21
click at [42, 398] on div "Pen P" at bounding box center [44, 398] width 26 height 21
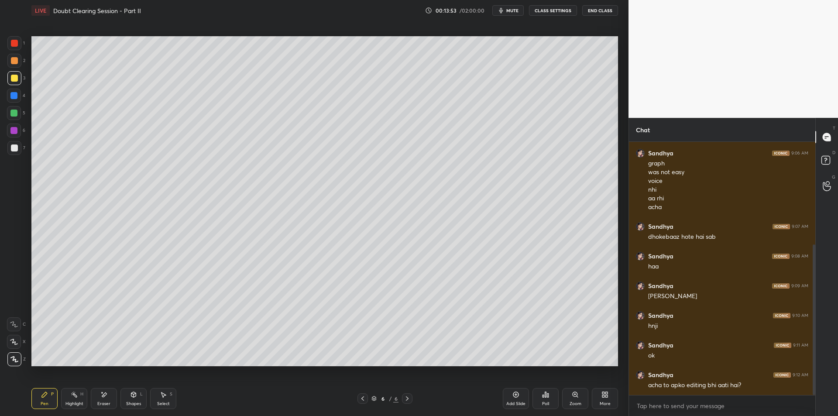
click at [74, 399] on div "Highlight H" at bounding box center [74, 398] width 26 height 21
click at [47, 400] on div "Pen P" at bounding box center [44, 398] width 26 height 21
click at [74, 406] on div "Highlight" at bounding box center [74, 403] width 18 height 4
click at [49, 397] on div "Pen P" at bounding box center [44, 398] width 26 height 21
click at [71, 403] on div "Highlight" at bounding box center [74, 403] width 18 height 4
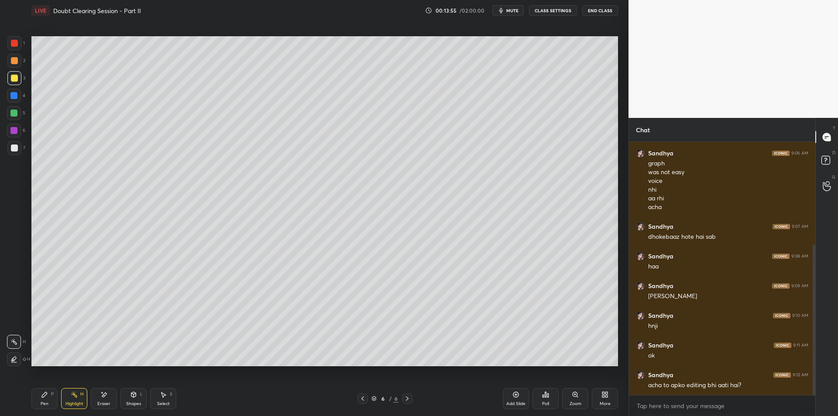
click at [48, 401] on div "Pen P" at bounding box center [44, 398] width 26 height 21
click at [14, 103] on div "4" at bounding box center [16, 97] width 18 height 17
click at [14, 118] on div at bounding box center [14, 113] width 14 height 14
click at [10, 127] on div at bounding box center [14, 130] width 14 height 14
click at [8, 115] on div at bounding box center [14, 113] width 14 height 14
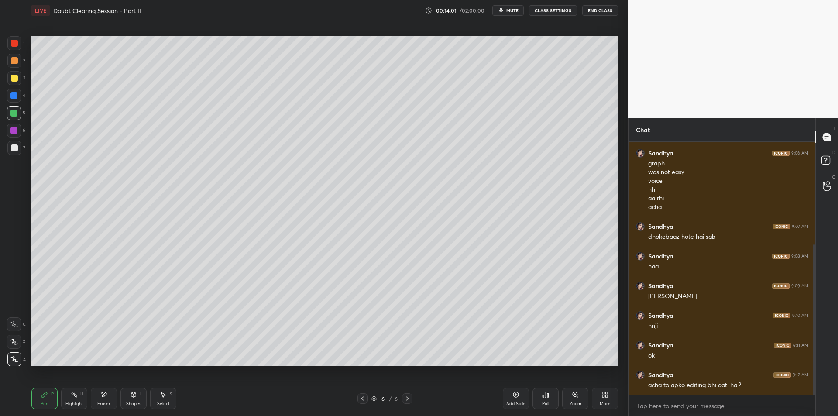
click at [12, 130] on div at bounding box center [13, 130] width 7 height 7
click at [15, 120] on div "5" at bounding box center [16, 114] width 18 height 17
click at [16, 132] on div at bounding box center [13, 130] width 7 height 7
click at [17, 116] on div at bounding box center [13, 112] width 7 height 7
click at [15, 132] on div at bounding box center [13, 130] width 7 height 7
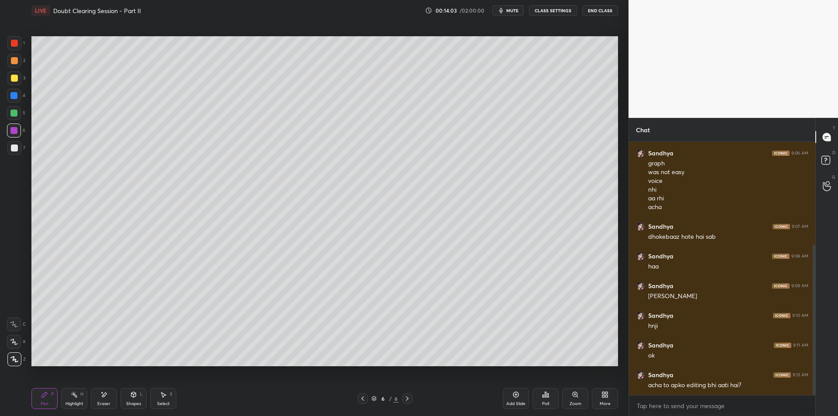
click at [13, 114] on div at bounding box center [13, 112] width 7 height 7
click at [13, 131] on div at bounding box center [13, 130] width 7 height 7
click at [15, 117] on div at bounding box center [14, 113] width 14 height 14
click at [15, 128] on div at bounding box center [13, 130] width 7 height 7
click at [15, 116] on div at bounding box center [13, 112] width 7 height 7
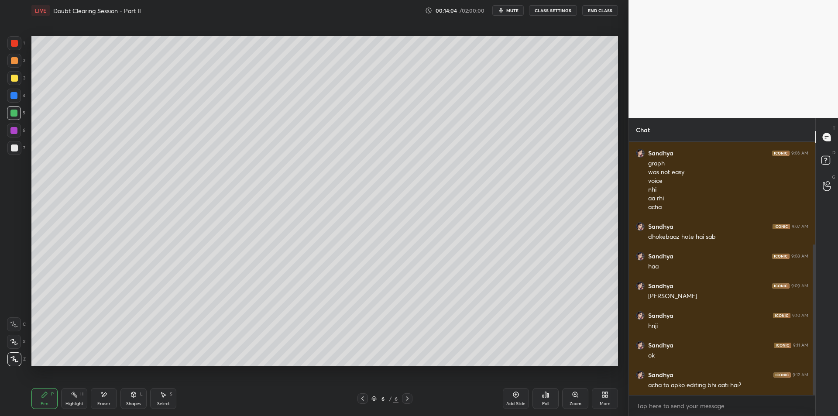
click at [13, 127] on div at bounding box center [13, 130] width 7 height 7
click at [16, 115] on div at bounding box center [13, 112] width 7 height 7
click at [14, 130] on div at bounding box center [13, 130] width 7 height 7
click at [13, 117] on div at bounding box center [14, 113] width 14 height 14
click at [15, 130] on div at bounding box center [13, 130] width 7 height 7
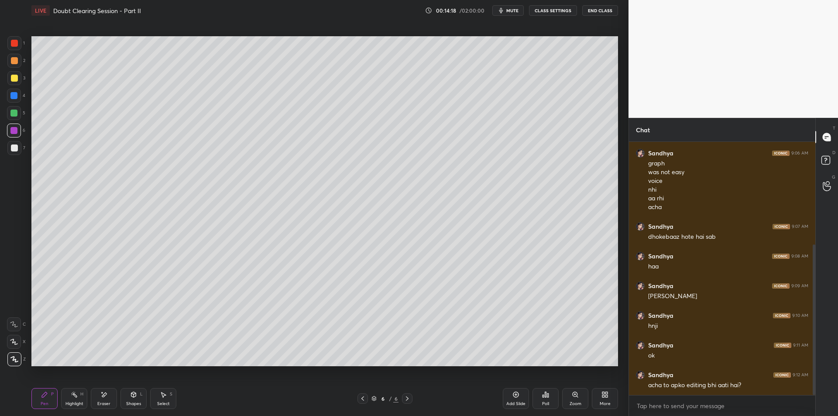
click at [11, 150] on div at bounding box center [14, 147] width 7 height 7
click at [14, 64] on div at bounding box center [14, 60] width 7 height 7
click at [19, 51] on div "1" at bounding box center [15, 44] width 17 height 17
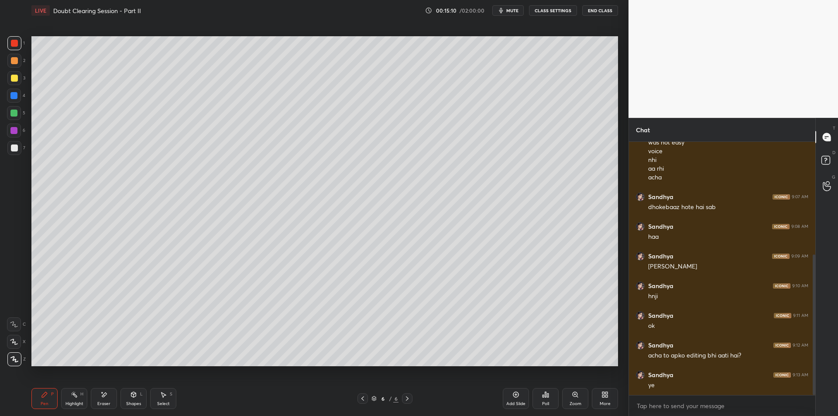
click at [523, 392] on div "Add Slide" at bounding box center [516, 398] width 26 height 21
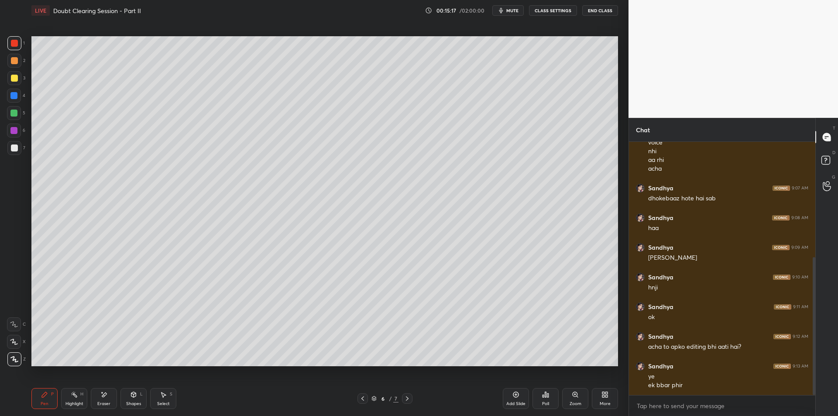
click at [8, 92] on div at bounding box center [14, 96] width 14 height 14
click at [17, 107] on div at bounding box center [14, 113] width 14 height 14
click at [13, 117] on div at bounding box center [14, 113] width 14 height 14
click at [14, 137] on div at bounding box center [14, 130] width 14 height 14
click at [14, 152] on div at bounding box center [14, 148] width 14 height 14
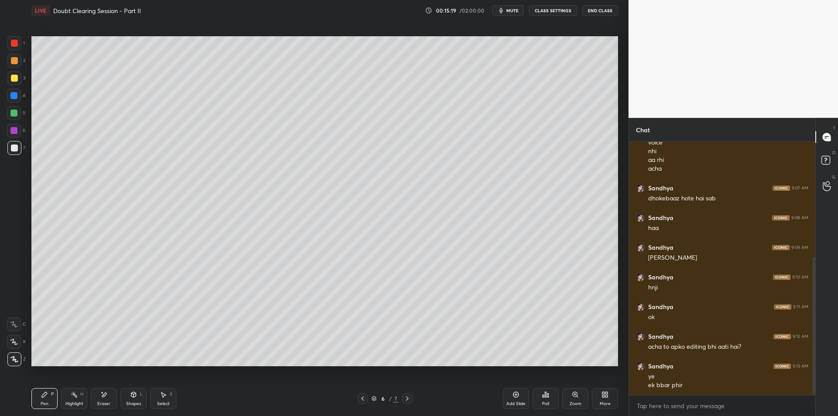
click at [18, 130] on div at bounding box center [14, 130] width 14 height 14
click at [14, 147] on div at bounding box center [14, 147] width 7 height 7
click at [11, 79] on div at bounding box center [14, 78] width 7 height 7
click at [15, 62] on div at bounding box center [14, 60] width 7 height 7
click at [16, 40] on div at bounding box center [14, 43] width 7 height 7
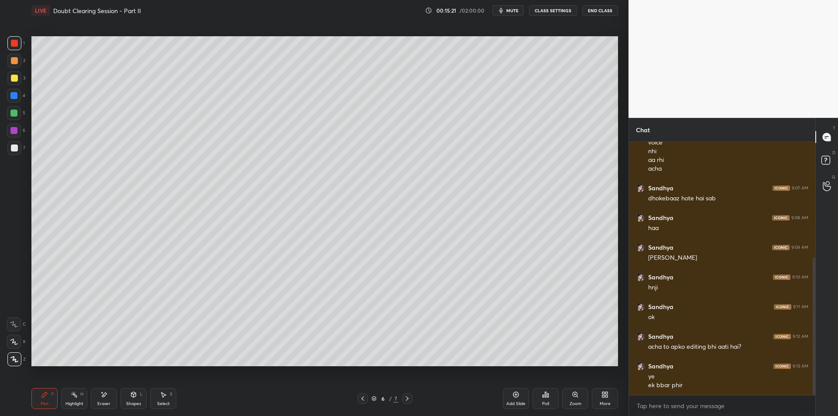
click at [22, 67] on div "2" at bounding box center [16, 61] width 18 height 14
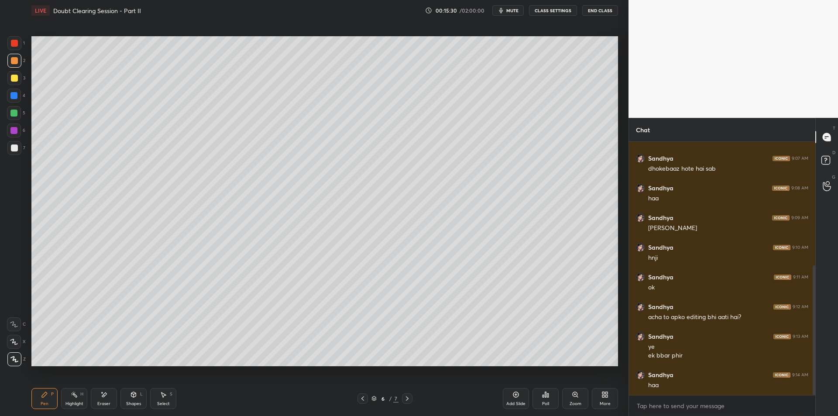
scroll to position [250, 0]
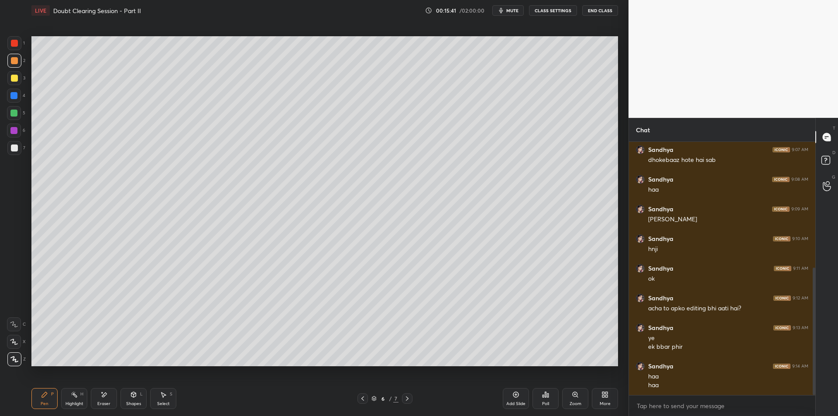
click at [15, 80] on div at bounding box center [14, 78] width 7 height 7
click at [11, 91] on div at bounding box center [14, 96] width 14 height 14
click at [16, 109] on div at bounding box center [14, 113] width 14 height 14
click at [13, 123] on div at bounding box center [14, 130] width 14 height 14
click at [14, 138] on div "6" at bounding box center [16, 131] width 18 height 17
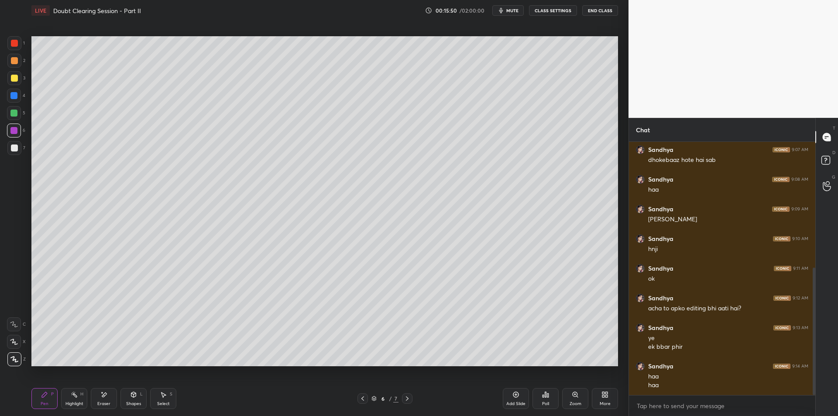
click at [13, 147] on div at bounding box center [14, 147] width 7 height 7
click at [10, 74] on div at bounding box center [14, 78] width 14 height 14
click at [13, 59] on div at bounding box center [14, 60] width 7 height 7
click at [14, 46] on div at bounding box center [14, 43] width 7 height 7
click at [406, 400] on icon at bounding box center [407, 398] width 7 height 7
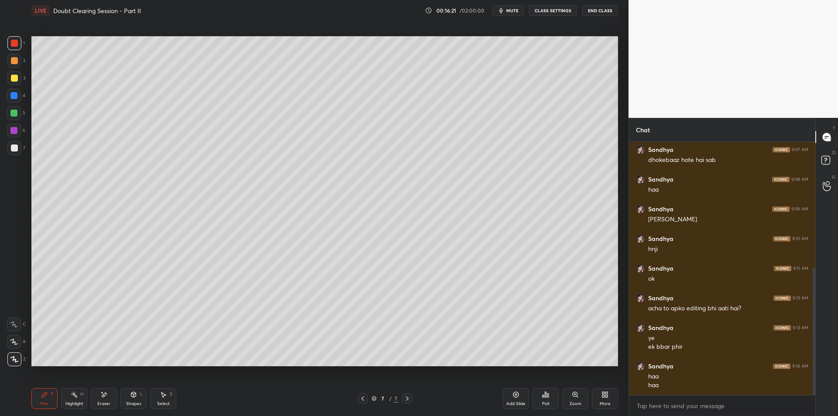
click at [14, 66] on div at bounding box center [14, 61] width 14 height 14
click at [21, 76] on div "3" at bounding box center [16, 78] width 18 height 14
click at [5, 114] on div "1 2 3 4 5 6 7 C X Z E E Erase all H H" at bounding box center [14, 201] width 28 height 330
click at [11, 113] on div at bounding box center [13, 112] width 7 height 7
click at [12, 130] on div at bounding box center [13, 130] width 7 height 7
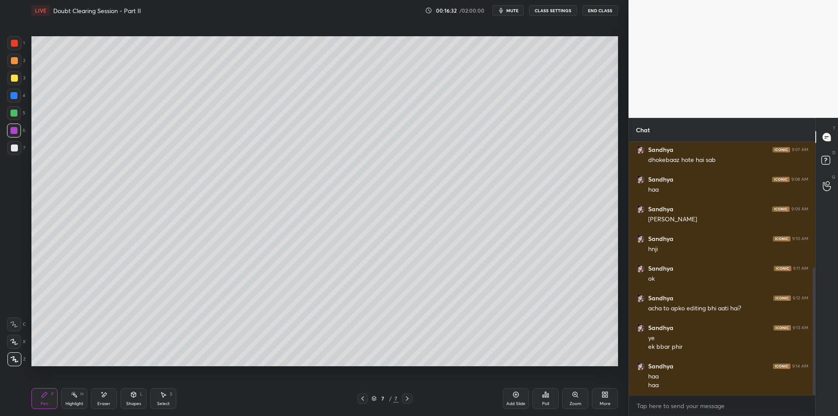
click at [13, 144] on div at bounding box center [14, 148] width 14 height 14
click at [17, 50] on div at bounding box center [14, 43] width 14 height 14
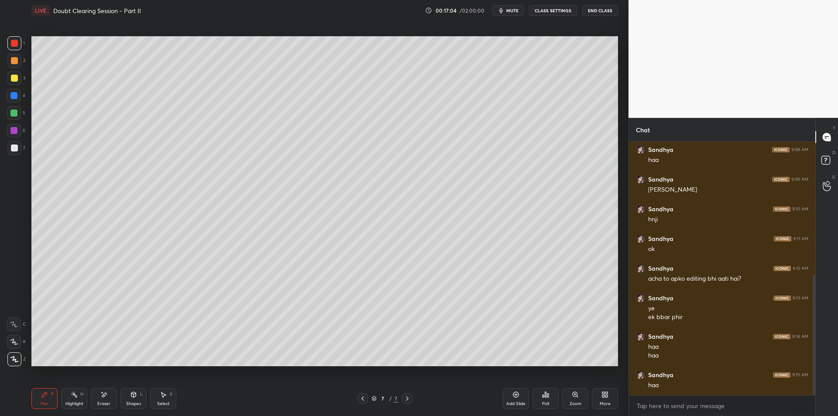
click at [20, 82] on div at bounding box center [14, 78] width 14 height 14
click at [14, 113] on div at bounding box center [13, 112] width 7 height 7
click at [15, 139] on div "6" at bounding box center [16, 131] width 18 height 17
click at [21, 147] on div at bounding box center [14, 148] width 14 height 14
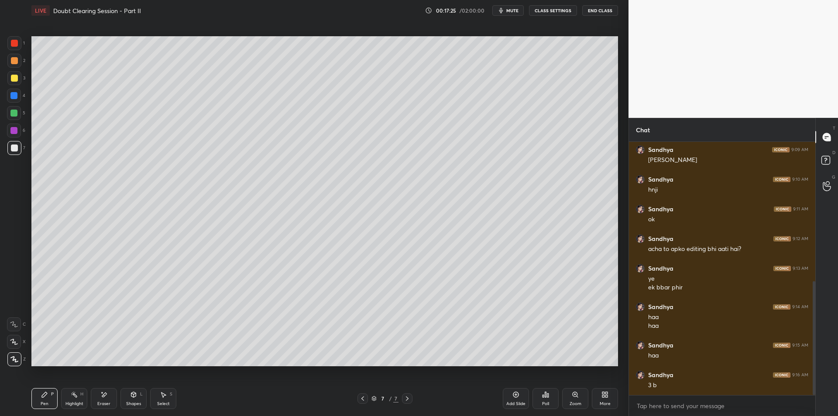
click at [16, 68] on div "2" at bounding box center [16, 62] width 18 height 17
click at [17, 79] on div at bounding box center [14, 78] width 7 height 7
click at [16, 68] on div "2" at bounding box center [16, 62] width 18 height 17
click at [17, 78] on div at bounding box center [14, 78] width 7 height 7
click at [26, 100] on div "1 2 3 4 5 6 7 C X Z E E Erase all H H" at bounding box center [14, 201] width 28 height 330
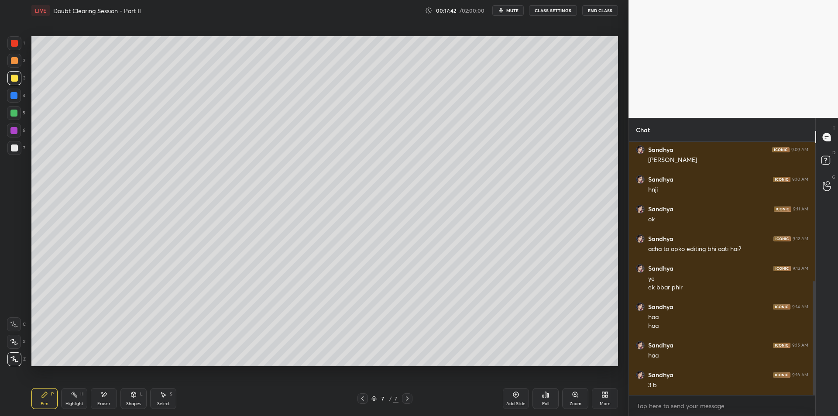
click at [24, 97] on div "4" at bounding box center [16, 96] width 18 height 14
click at [24, 119] on div "5" at bounding box center [16, 113] width 18 height 14
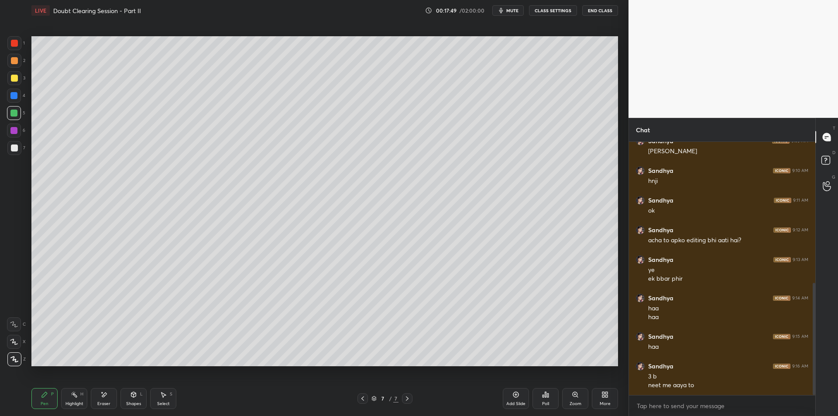
click at [15, 60] on div at bounding box center [14, 60] width 7 height 7
click at [12, 45] on div at bounding box center [14, 43] width 7 height 7
click at [10, 61] on div at bounding box center [14, 61] width 14 height 14
click at [17, 44] on div at bounding box center [14, 43] width 7 height 7
click at [11, 64] on div at bounding box center [14, 61] width 14 height 14
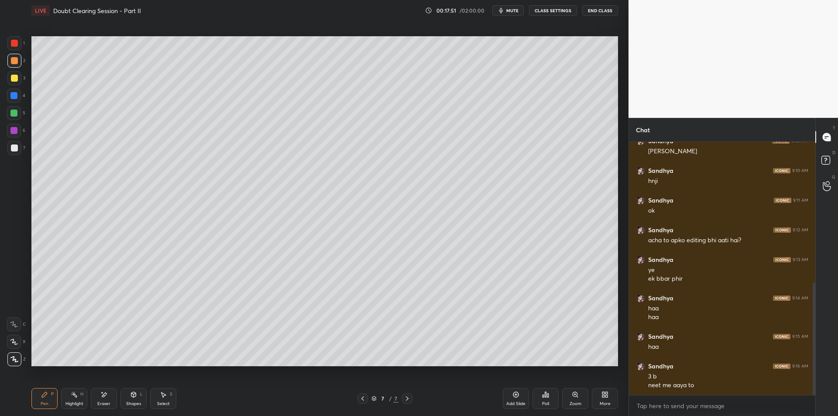
click at [10, 78] on div at bounding box center [14, 78] width 14 height 14
click at [12, 89] on div at bounding box center [14, 96] width 14 height 14
click at [14, 93] on div at bounding box center [13, 95] width 7 height 7
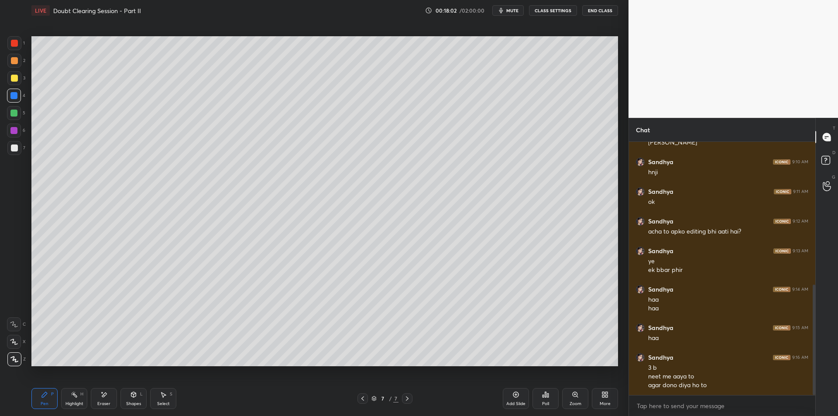
click at [24, 114] on div "5" at bounding box center [16, 113] width 18 height 14
click at [21, 122] on div "5" at bounding box center [16, 114] width 18 height 17
click at [24, 133] on div "6" at bounding box center [16, 130] width 18 height 14
click at [15, 149] on div at bounding box center [14, 147] width 7 height 7
click at [12, 69] on div "2" at bounding box center [16, 62] width 18 height 17
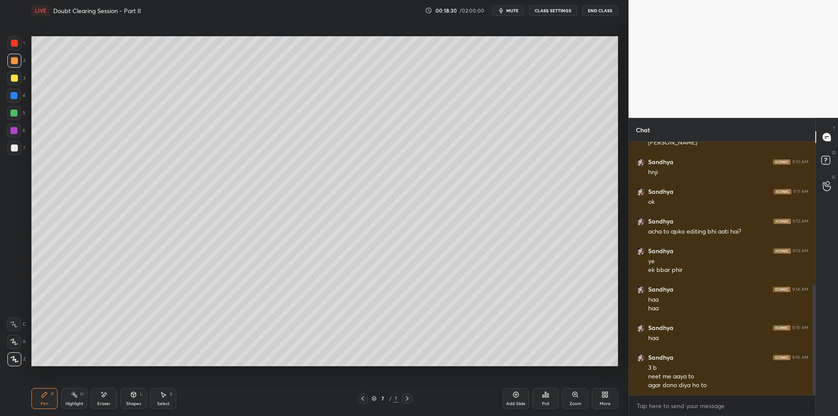
click at [13, 57] on div at bounding box center [14, 60] width 7 height 7
click at [16, 44] on div at bounding box center [14, 43] width 7 height 7
click at [11, 58] on div at bounding box center [14, 60] width 7 height 7
click at [15, 40] on div at bounding box center [14, 43] width 7 height 7
click at [16, 66] on div at bounding box center [14, 61] width 14 height 14
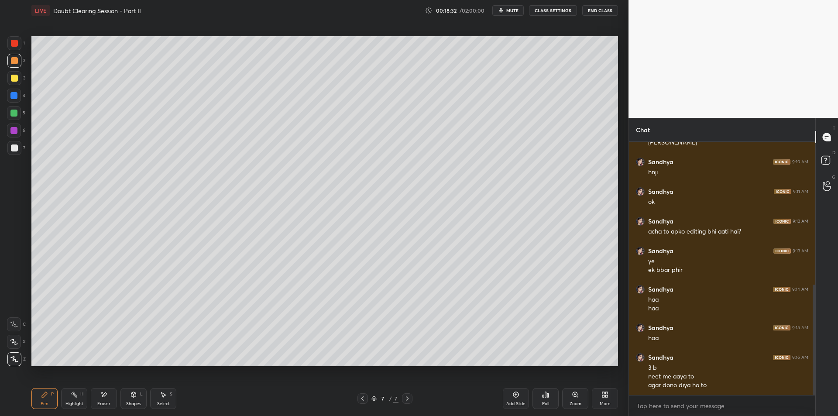
click at [17, 47] on div at bounding box center [14, 43] width 14 height 14
click at [15, 64] on div at bounding box center [14, 60] width 7 height 7
click at [16, 46] on div at bounding box center [14, 43] width 7 height 7
click at [13, 61] on div at bounding box center [14, 60] width 7 height 7
click at [16, 42] on div at bounding box center [14, 43] width 7 height 7
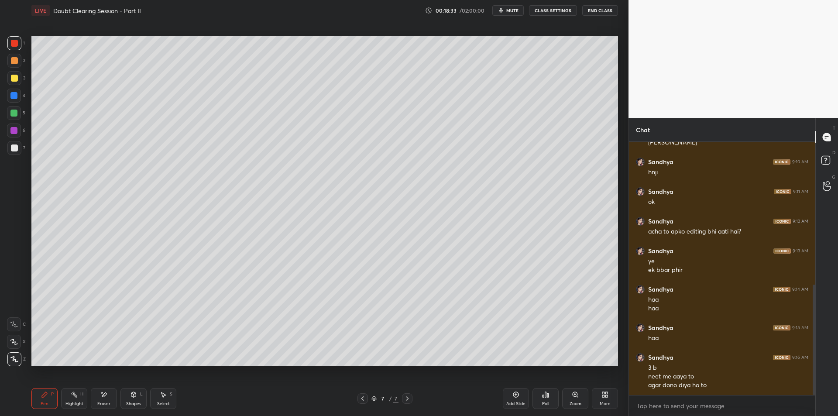
click at [17, 55] on div at bounding box center [14, 61] width 14 height 14
click at [10, 44] on div at bounding box center [14, 43] width 14 height 14
click at [14, 63] on div at bounding box center [14, 60] width 7 height 7
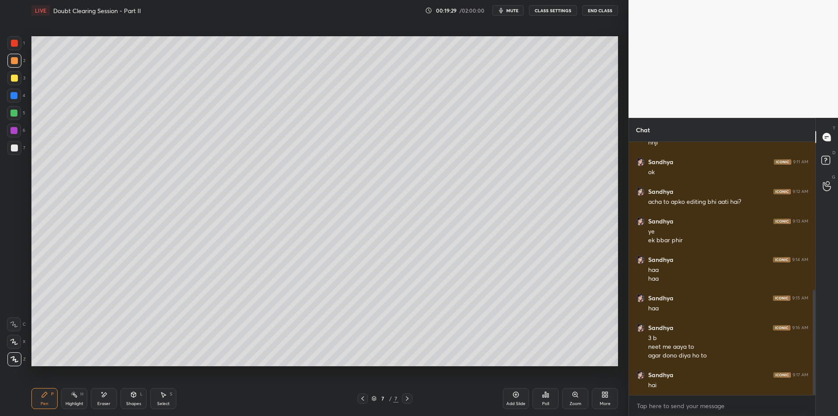
click at [10, 136] on div at bounding box center [14, 130] width 14 height 14
click at [19, 150] on div at bounding box center [14, 148] width 14 height 14
click at [517, 392] on icon at bounding box center [516, 395] width 6 height 6
click at [16, 66] on div at bounding box center [14, 61] width 14 height 14
click at [18, 81] on div at bounding box center [14, 78] width 14 height 14
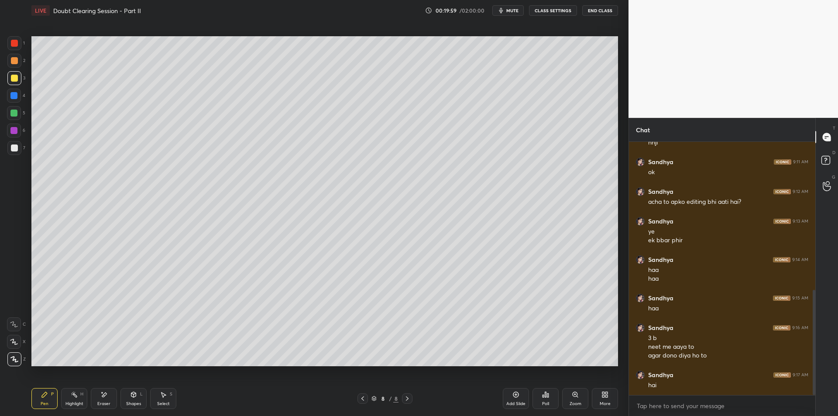
click at [14, 104] on div "4" at bounding box center [16, 97] width 18 height 17
click at [14, 115] on div at bounding box center [13, 112] width 7 height 7
click at [14, 136] on div at bounding box center [14, 130] width 14 height 14
click at [19, 152] on div at bounding box center [14, 148] width 14 height 14
click at [24, 113] on div "5" at bounding box center [16, 113] width 18 height 14
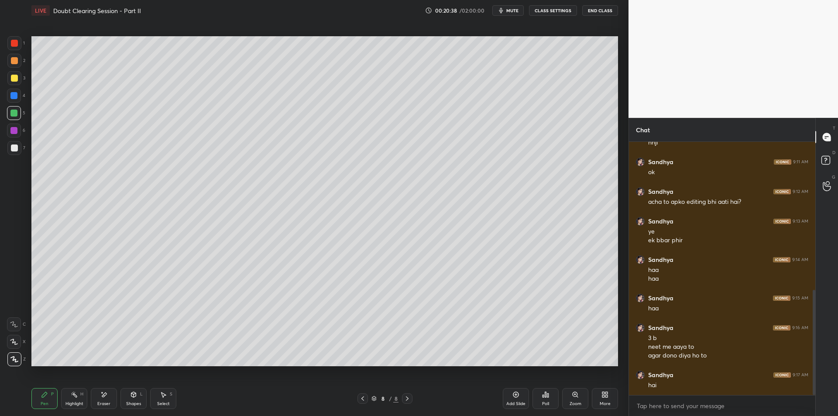
click at [19, 135] on div at bounding box center [14, 130] width 14 height 14
click at [16, 145] on div at bounding box center [14, 147] width 7 height 7
click at [14, 75] on div at bounding box center [14, 78] width 7 height 7
click at [16, 60] on div at bounding box center [14, 60] width 7 height 7
click at [0, 98] on div "1 2 3 4 5 6 7 C X Z E E Erase all H H" at bounding box center [14, 201] width 28 height 330
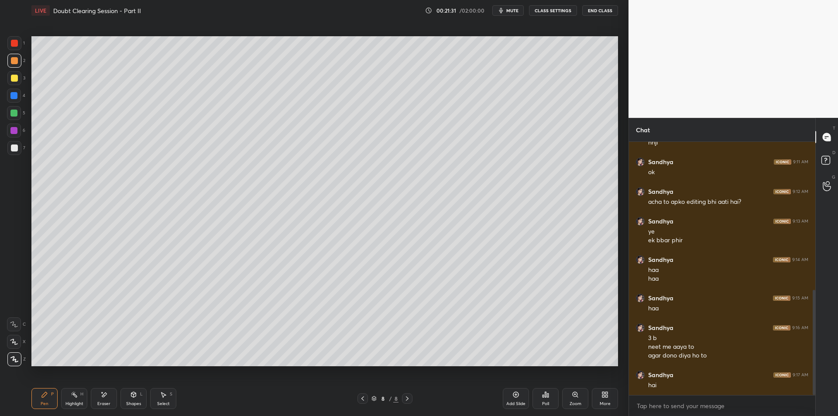
click at [2, 104] on div "1 2 3 4 5 6 7 C X Z E E Erase all H H" at bounding box center [14, 201] width 28 height 330
click at [12, 103] on div "4" at bounding box center [16, 97] width 18 height 17
click at [13, 114] on div at bounding box center [13, 112] width 7 height 7
click at [16, 64] on div at bounding box center [14, 61] width 14 height 14
click at [16, 48] on div at bounding box center [14, 43] width 14 height 14
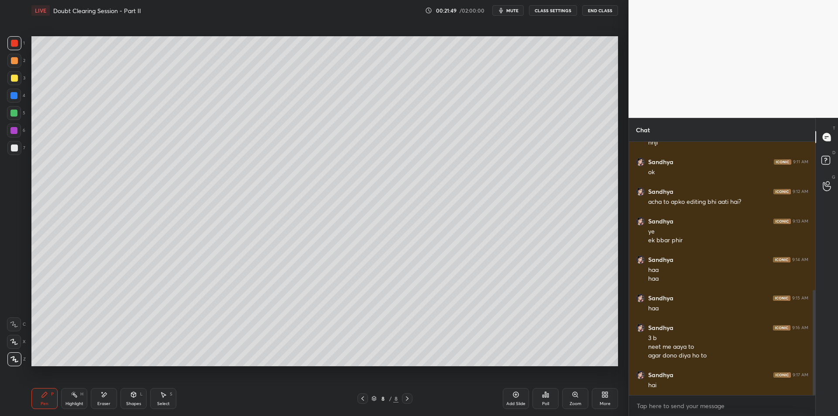
click at [14, 62] on div at bounding box center [14, 60] width 7 height 7
click at [14, 89] on div at bounding box center [14, 96] width 14 height 14
click at [8, 103] on div "4" at bounding box center [16, 97] width 18 height 17
click at [14, 121] on div "5" at bounding box center [16, 114] width 18 height 17
click at [8, 148] on div at bounding box center [14, 148] width 14 height 14
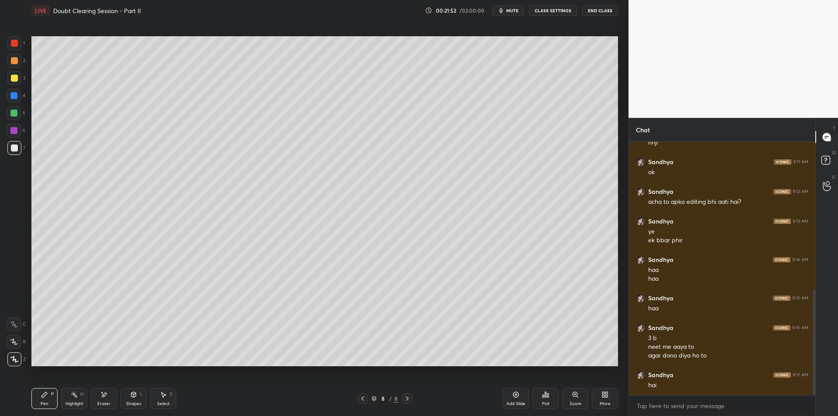
click at [17, 120] on div at bounding box center [14, 113] width 14 height 14
click at [14, 136] on div at bounding box center [14, 130] width 14 height 14
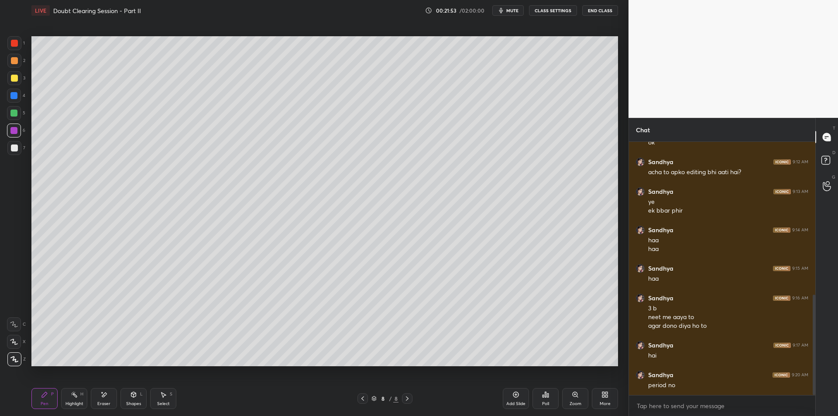
click at [8, 151] on div at bounding box center [14, 148] width 14 height 14
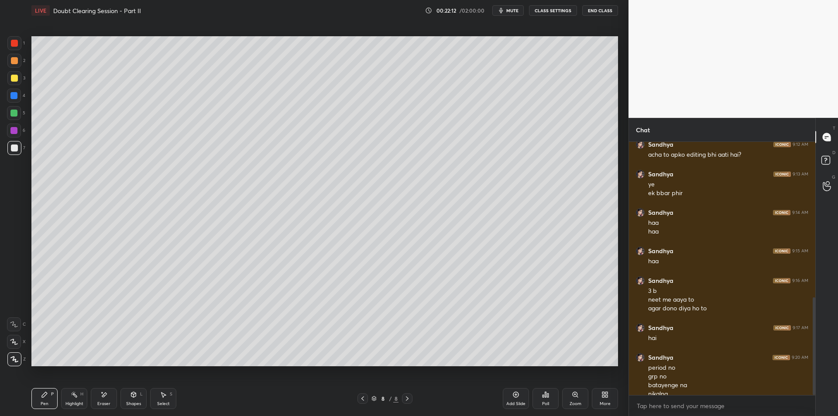
scroll to position [412, 0]
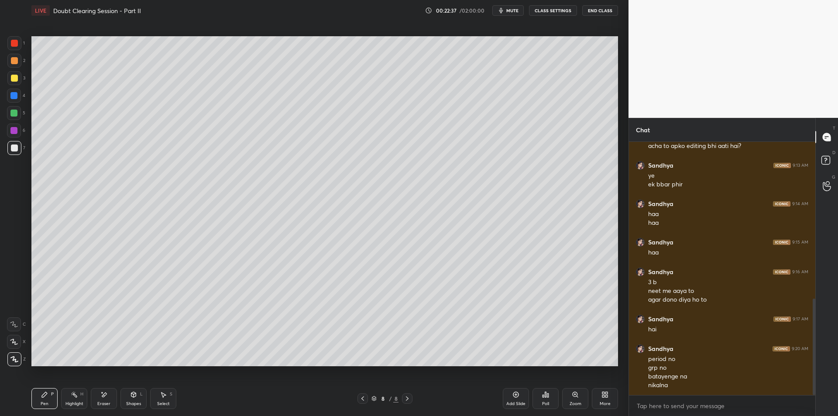
click at [6, 59] on div "1 2 3 4 5 6 7 C X Z E E Erase all H H" at bounding box center [14, 201] width 28 height 330
click at [13, 65] on div at bounding box center [14, 61] width 14 height 14
click at [14, 121] on div "5" at bounding box center [16, 114] width 18 height 17
click at [15, 133] on div at bounding box center [13, 130] width 7 height 7
click at [14, 75] on div at bounding box center [14, 78] width 7 height 7
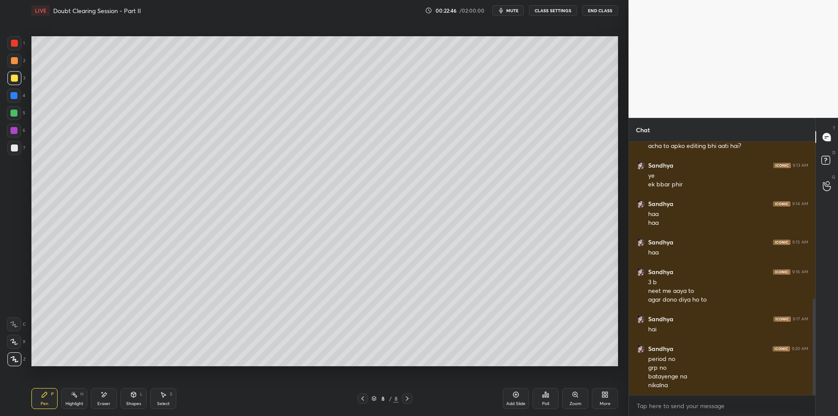
click at [14, 68] on div "2" at bounding box center [16, 62] width 18 height 17
click at [13, 79] on div at bounding box center [14, 78] width 7 height 7
click at [11, 61] on div at bounding box center [14, 60] width 7 height 7
click at [16, 43] on div at bounding box center [14, 43] width 7 height 7
click at [11, 82] on div at bounding box center [14, 78] width 14 height 14
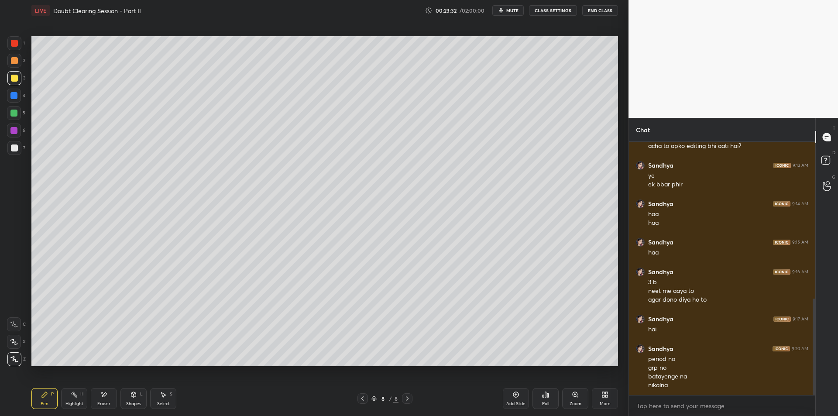
click at [14, 96] on div at bounding box center [13, 95] width 7 height 7
click at [14, 109] on div at bounding box center [13, 112] width 7 height 7
click at [16, 95] on div at bounding box center [13, 95] width 7 height 7
click at [18, 77] on div at bounding box center [14, 78] width 14 height 14
click at [15, 59] on div at bounding box center [14, 60] width 7 height 7
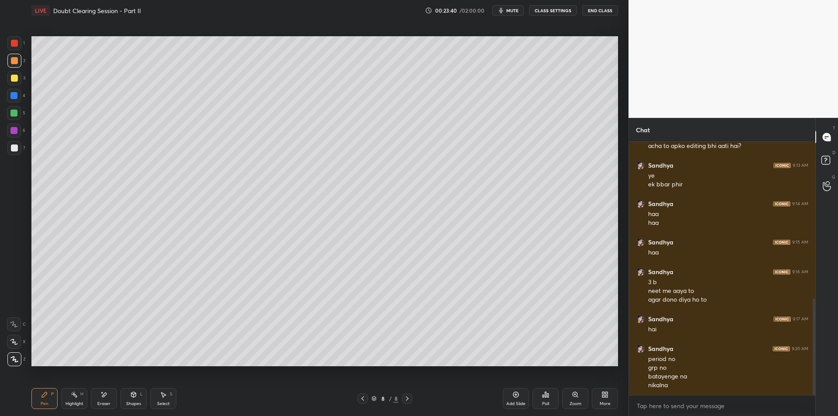
click at [6, 49] on div "1 2 3 4 5 6 7 C X Z E E Erase all H H" at bounding box center [14, 201] width 28 height 330
click at [23, 47] on div "1" at bounding box center [15, 43] width 17 height 14
click at [20, 46] on div at bounding box center [14, 43] width 14 height 14
click at [14, 63] on div at bounding box center [14, 60] width 7 height 7
click at [11, 115] on div at bounding box center [13, 112] width 7 height 7
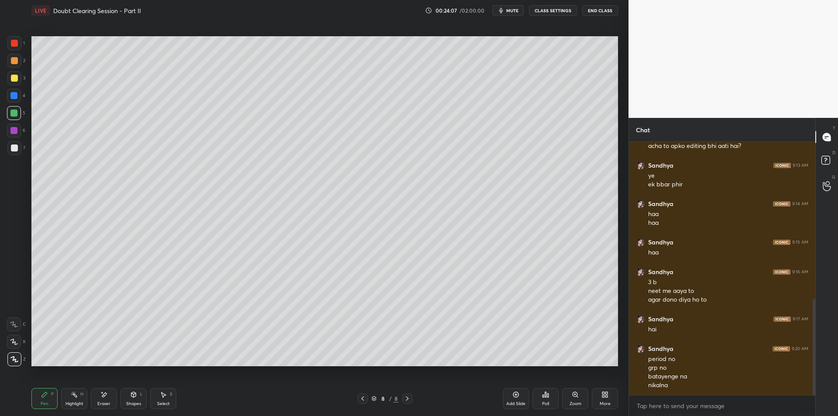
click at [11, 125] on div at bounding box center [14, 130] width 14 height 14
click at [16, 145] on div at bounding box center [14, 147] width 7 height 7
click at [20, 73] on div at bounding box center [14, 78] width 14 height 14
click at [17, 59] on div at bounding box center [14, 60] width 7 height 7
click at [16, 46] on div at bounding box center [14, 43] width 7 height 7
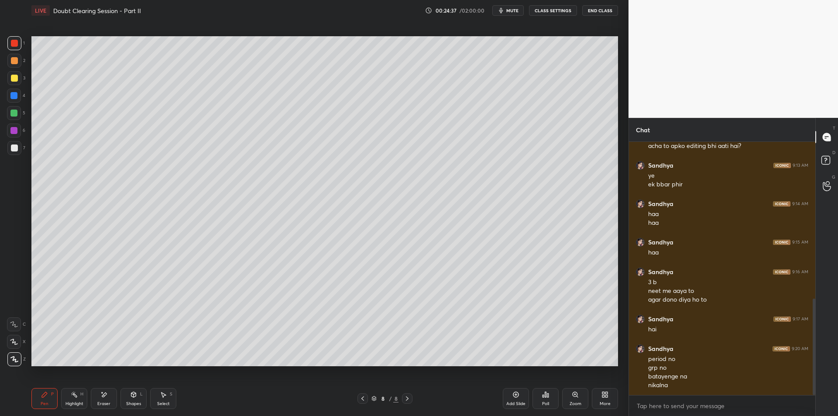
click at [11, 75] on div at bounding box center [14, 78] width 7 height 7
click at [11, 94] on div at bounding box center [13, 95] width 7 height 7
click at [10, 84] on div at bounding box center [14, 78] width 14 height 14
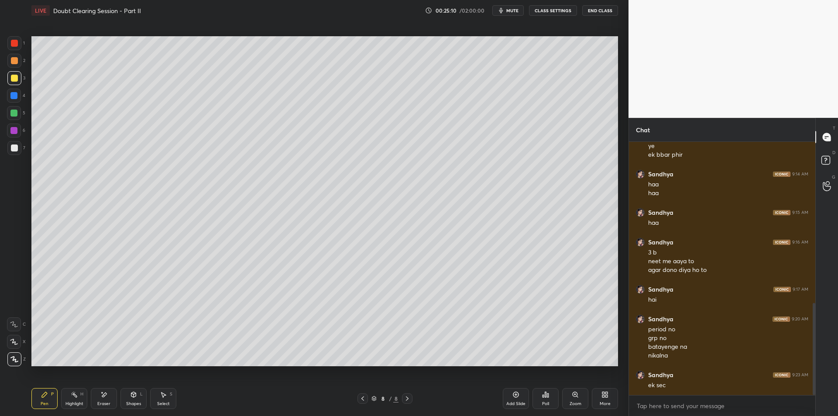
click at [0, 99] on div "1 2 3 4 5 6 7 C X Z E E Erase all H H" at bounding box center [14, 201] width 28 height 330
click at [7, 101] on div at bounding box center [14, 96] width 14 height 14
click at [11, 118] on div at bounding box center [14, 113] width 14 height 14
click at [13, 138] on div "6" at bounding box center [16, 131] width 18 height 17
click at [13, 150] on div at bounding box center [14, 147] width 7 height 7
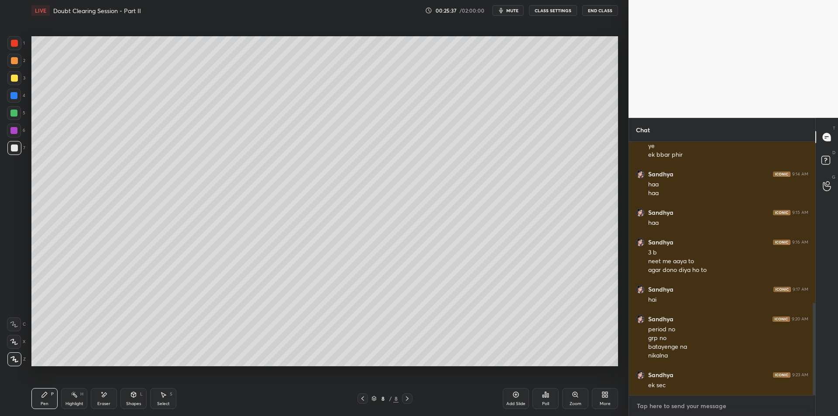
click at [663, 409] on textarea at bounding box center [722, 406] width 172 height 14
click at [18, 47] on div at bounding box center [14, 43] width 14 height 14
click at [21, 59] on div at bounding box center [14, 61] width 14 height 14
click at [11, 49] on div at bounding box center [14, 43] width 14 height 14
click at [14, 59] on div at bounding box center [14, 60] width 7 height 7
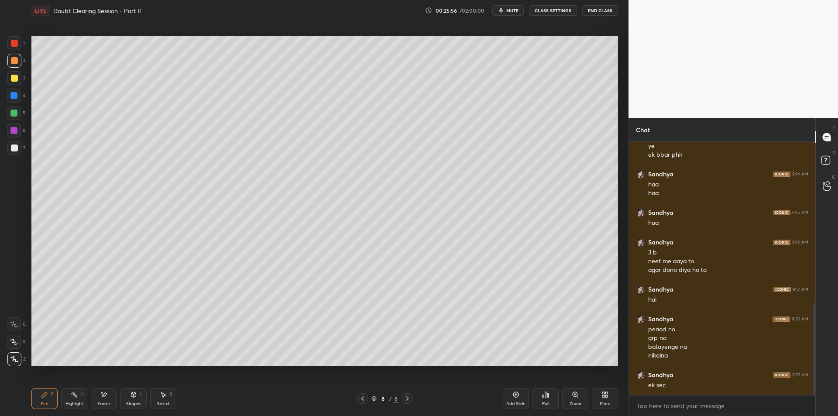
click at [137, 399] on div "Shapes L" at bounding box center [133, 398] width 26 height 21
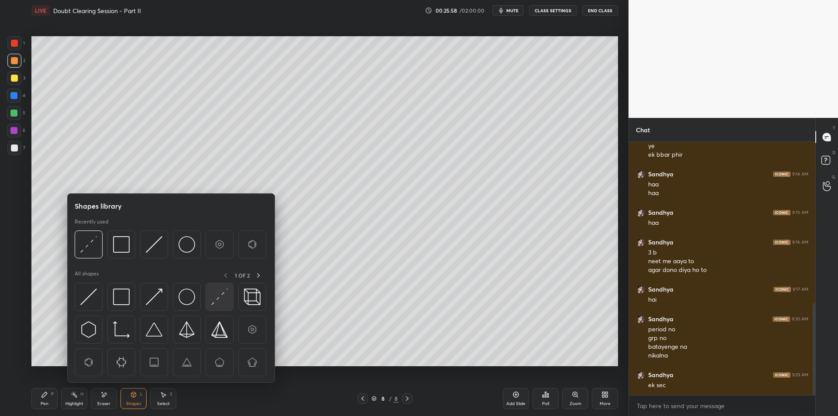
click at [215, 298] on img at bounding box center [219, 296] width 17 height 17
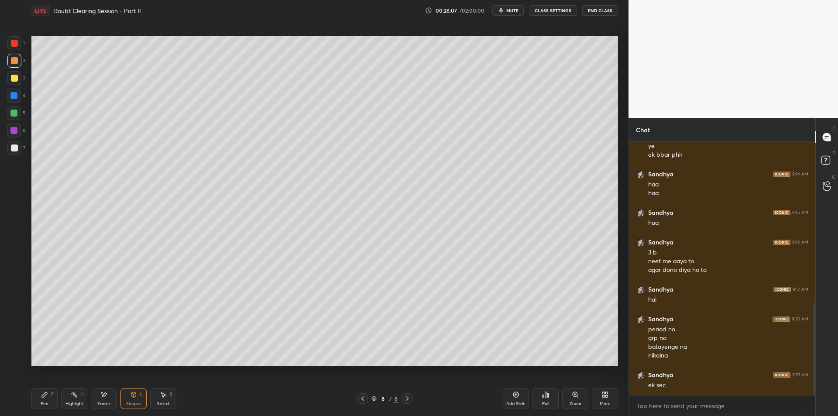
click at [18, 125] on div at bounding box center [14, 130] width 14 height 14
click at [24, 142] on div "7" at bounding box center [16, 148] width 18 height 14
click at [16, 152] on div at bounding box center [14, 148] width 14 height 14
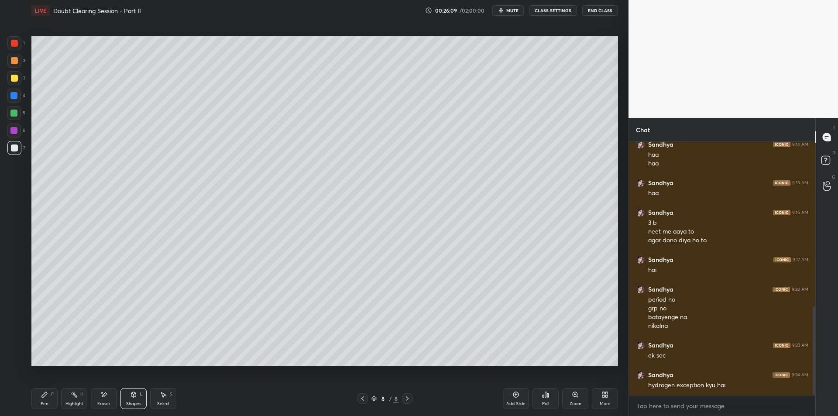
click at [81, 392] on div "H" at bounding box center [81, 394] width 3 height 4
click at [68, 392] on div "Highlight H" at bounding box center [74, 398] width 26 height 21
click at [65, 392] on div "Highlight H" at bounding box center [74, 398] width 26 height 21
click at [57, 395] on div "Pen P" at bounding box center [44, 398] width 26 height 21
click at [5, 66] on div "1 2 3 4 5 6 7 C X Z E E Erase all H H" at bounding box center [14, 201] width 28 height 330
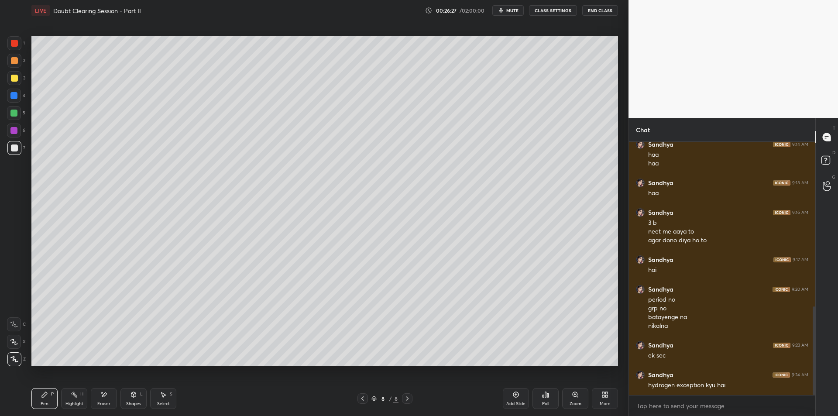
click at [14, 68] on div "2" at bounding box center [16, 62] width 18 height 17
click at [15, 55] on div at bounding box center [14, 61] width 14 height 14
click at [16, 49] on div at bounding box center [14, 43] width 14 height 14
click at [13, 64] on div at bounding box center [14, 61] width 14 height 14
click at [12, 48] on div at bounding box center [14, 43] width 14 height 14
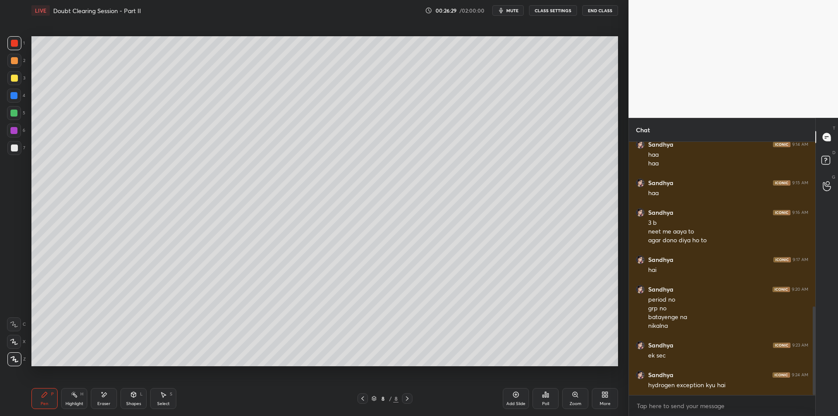
click at [14, 59] on div at bounding box center [14, 60] width 7 height 7
click at [10, 45] on div at bounding box center [14, 43] width 14 height 14
click at [14, 75] on div at bounding box center [14, 78] width 7 height 7
click at [8, 99] on div at bounding box center [14, 96] width 14 height 14
click at [14, 117] on div at bounding box center [14, 113] width 14 height 14
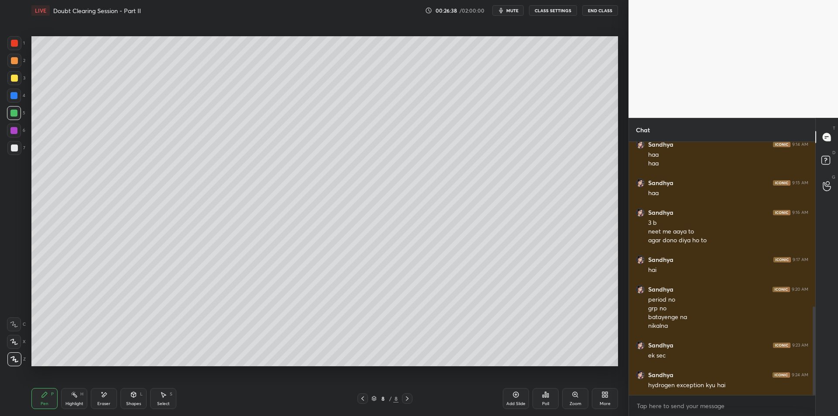
click at [12, 130] on div at bounding box center [13, 130] width 7 height 7
click at [14, 145] on div at bounding box center [14, 147] width 7 height 7
click at [16, 133] on div at bounding box center [13, 130] width 7 height 7
click at [14, 146] on div at bounding box center [14, 147] width 7 height 7
click at [13, 130] on div at bounding box center [13, 130] width 7 height 7
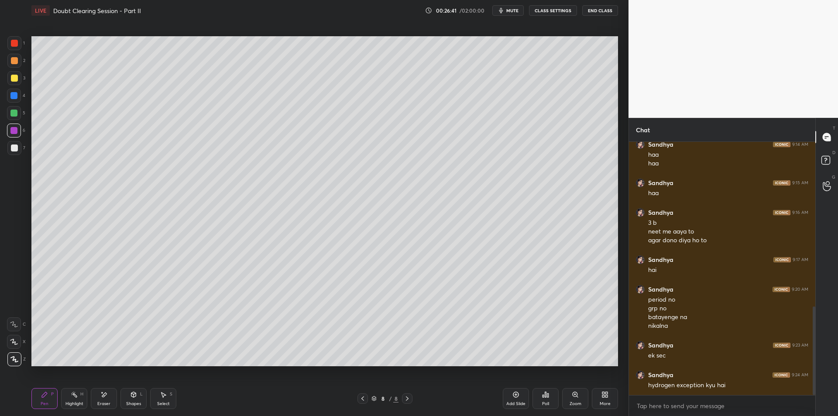
click at [12, 146] on div at bounding box center [14, 147] width 7 height 7
click at [10, 137] on div at bounding box center [14, 130] width 14 height 14
click at [11, 144] on div at bounding box center [14, 148] width 14 height 14
click at [8, 133] on div at bounding box center [14, 130] width 14 height 14
click at [9, 148] on div at bounding box center [14, 148] width 14 height 14
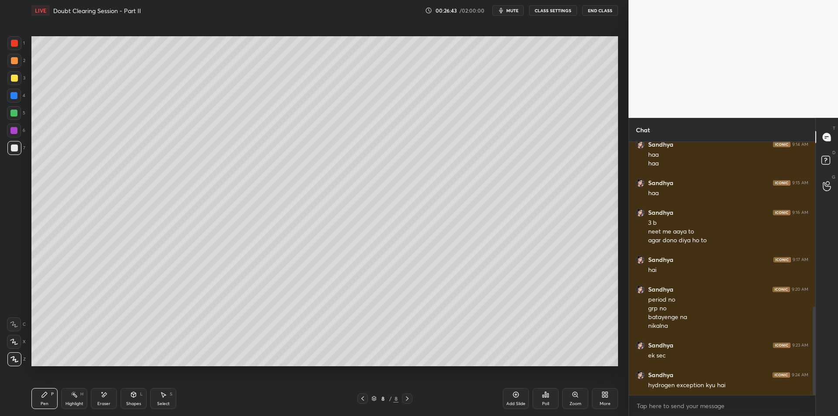
click at [10, 130] on div at bounding box center [14, 130] width 14 height 14
click at [11, 141] on div at bounding box center [14, 148] width 14 height 14
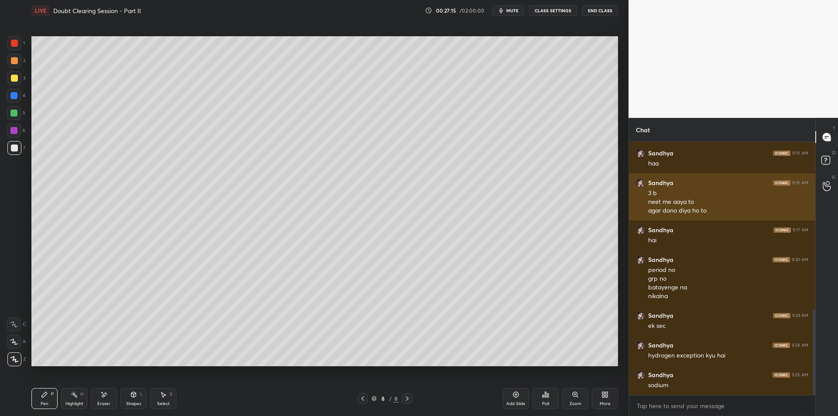
scroll to position [530, 0]
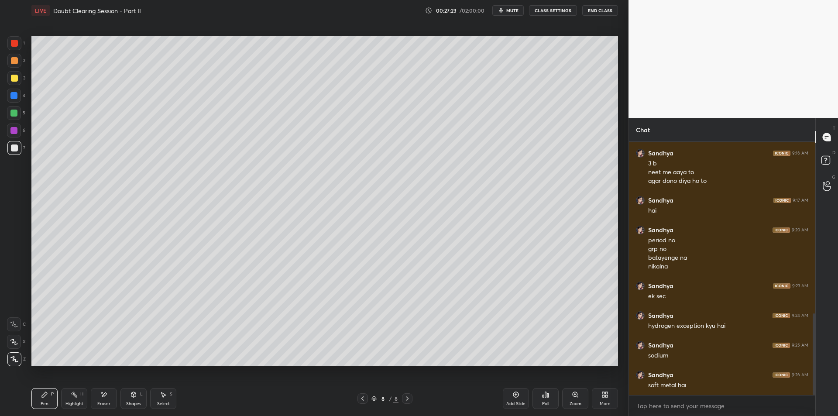
click at [19, 68] on div "2" at bounding box center [16, 62] width 18 height 17
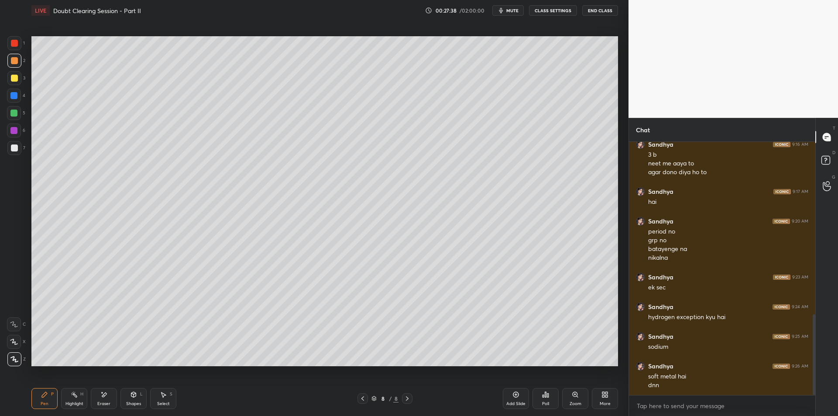
click at [504, 399] on div "Add Slide" at bounding box center [516, 398] width 26 height 21
click at [14, 152] on div at bounding box center [14, 148] width 14 height 14
click at [13, 71] on div at bounding box center [14, 78] width 14 height 14
click at [11, 84] on div at bounding box center [14, 78] width 14 height 14
click at [16, 57] on div at bounding box center [14, 61] width 14 height 14
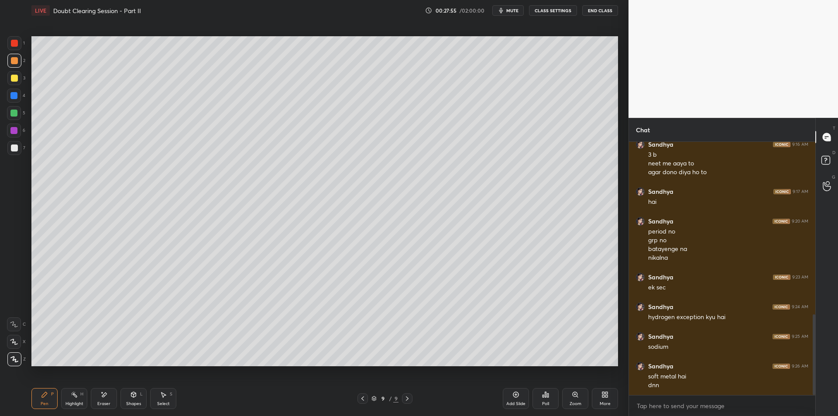
click at [16, 47] on div at bounding box center [14, 43] width 14 height 14
click at [19, 60] on div at bounding box center [14, 61] width 14 height 14
click at [17, 46] on div at bounding box center [14, 43] width 7 height 7
click at [19, 60] on div at bounding box center [14, 61] width 14 height 14
click at [14, 44] on div at bounding box center [14, 43] width 7 height 7
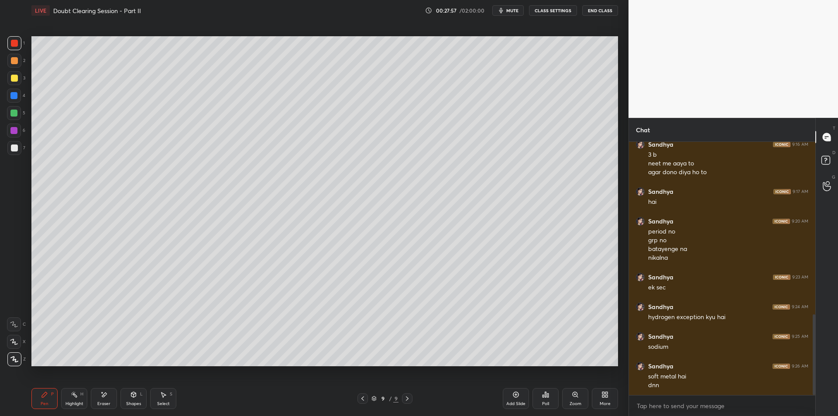
click at [18, 58] on div at bounding box center [14, 61] width 14 height 14
click at [17, 45] on div at bounding box center [14, 43] width 7 height 7
click at [17, 58] on div at bounding box center [14, 60] width 7 height 7
click at [15, 45] on div at bounding box center [14, 43] width 7 height 7
click at [17, 65] on div at bounding box center [14, 61] width 14 height 14
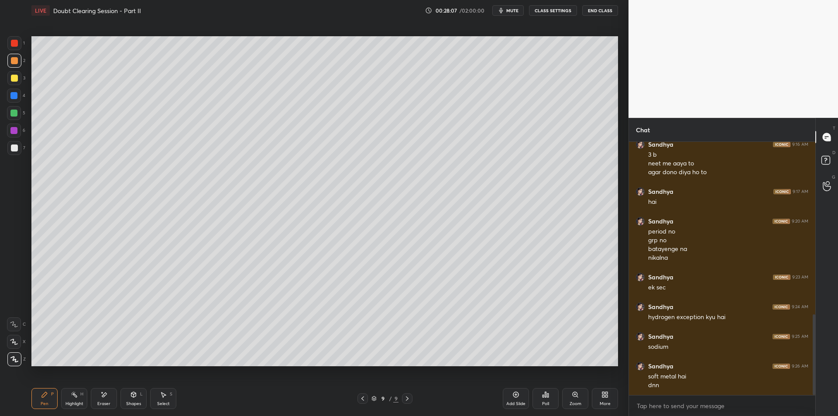
click at [8, 83] on div at bounding box center [14, 78] width 14 height 14
click at [12, 81] on div at bounding box center [14, 78] width 7 height 7
click at [14, 83] on div at bounding box center [14, 78] width 14 height 14
click at [14, 115] on div at bounding box center [13, 112] width 7 height 7
click at [605, 9] on button "End Class" at bounding box center [600, 10] width 36 height 10
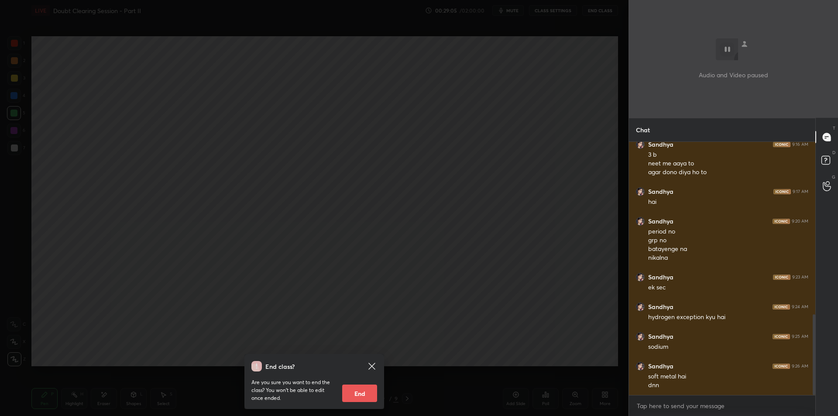
drag, startPoint x: 419, startPoint y: 198, endPoint x: 632, endPoint y: 433, distance: 316.6
click at [632, 0] on html "1 2 3 4 5 6 7 C X Z E E Erase all H H LIVE Doubt Clearing Session - Part II 00:…" at bounding box center [419, 0] width 838 height 0
click at [654, 396] on div "x" at bounding box center [722, 405] width 186 height 21
type textarea "x"
type textarea "sandhya apan yeh cls 15 min bd start krte"
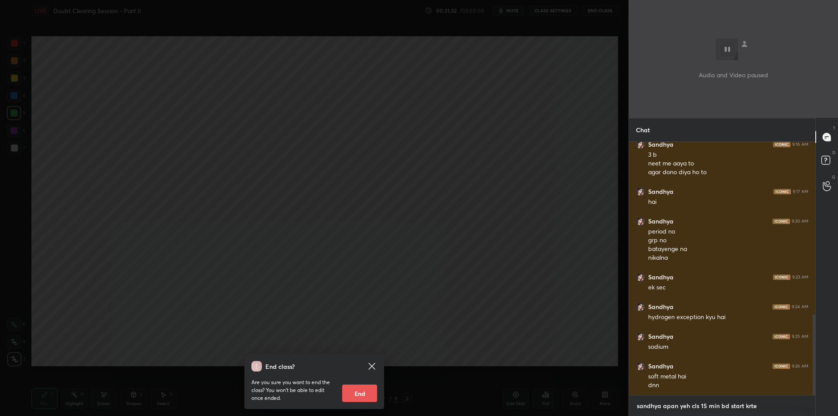
type textarea "x"
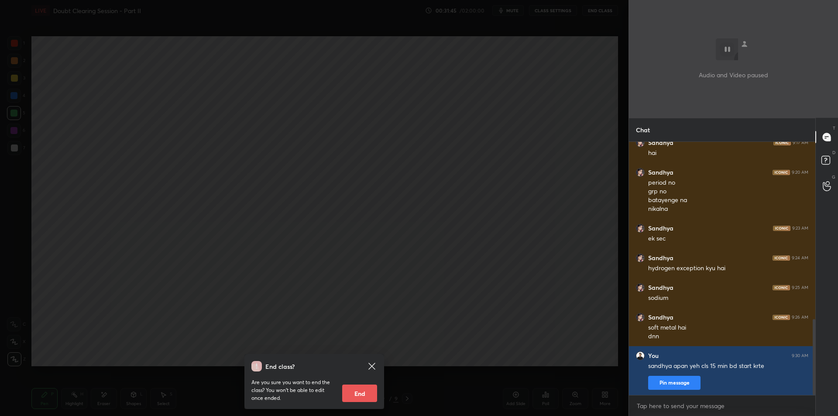
type textarea "x"
click at [576, 229] on div "End class? Are you sure you want to end the class? You won’t be able to edit on…" at bounding box center [314, 208] width 628 height 416
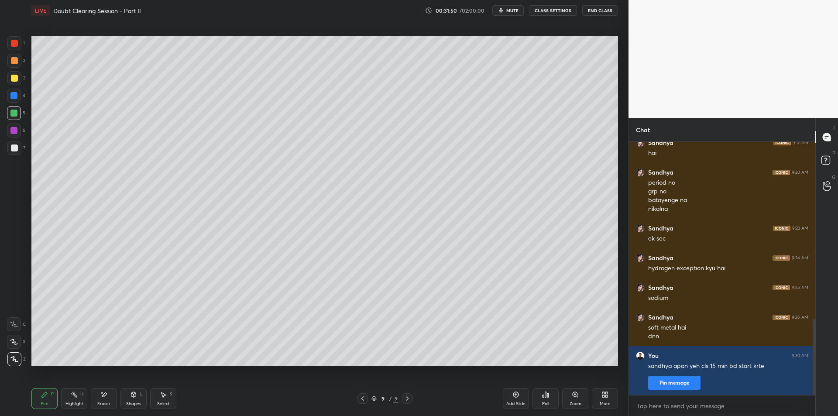
click at [71, 387] on div "Pen P Highlight H Eraser Shapes L Select S 9 / 9 Add Slide Poll Zoom More" at bounding box center [324, 398] width 586 height 35
click at [72, 397] on icon at bounding box center [74, 394] width 7 height 7
click at [620, 319] on div "Setting up your live class Poll for secs No correct answer Start poll" at bounding box center [324, 201] width 593 height 360
click at [625, 309] on div "1 2 3 4 5 6 7 C X Z E E Erase all H H LIVE Doubt Clearing Session - Part II 00:…" at bounding box center [314, 208] width 628 height 416
click at [518, 8] on span "mute" at bounding box center [512, 10] width 12 height 6
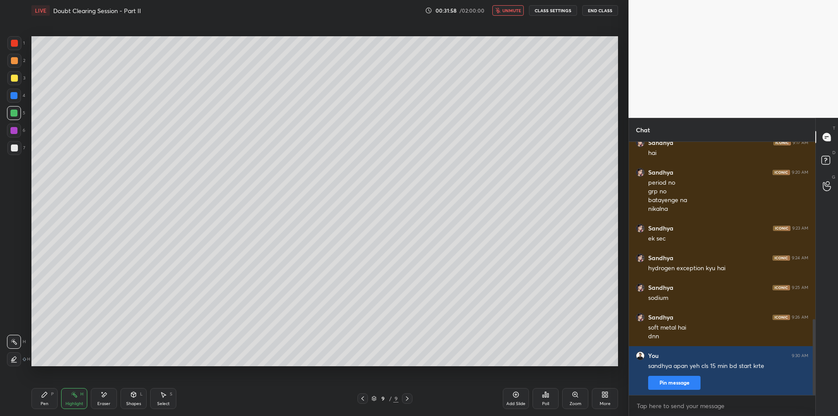
click at [561, 8] on button "CLASS SETTINGS" at bounding box center [553, 10] width 48 height 10
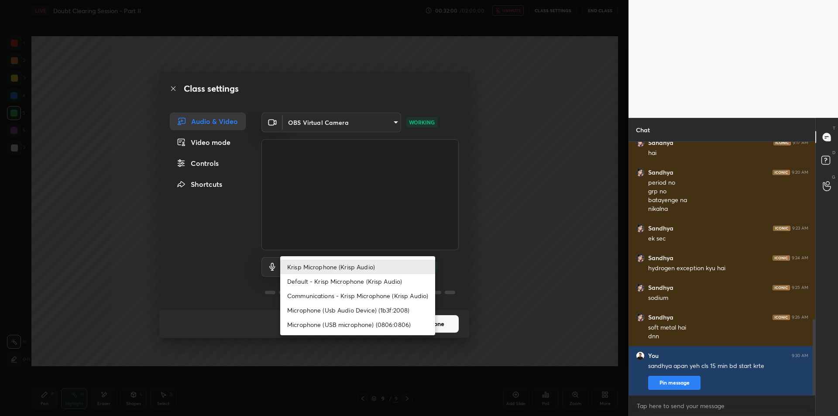
click at [357, 268] on body "1 2 3 4 5 6 7 C X Z E E Erase all H H LIVE Doubt Clearing Session - Part II 00:…" at bounding box center [419, 208] width 838 height 416
click at [368, 308] on li "Microphone (Usb Audio Device) (1b3f:2008)" at bounding box center [357, 310] width 155 height 14
type input "fde829080738fc3fb0167f80aaf6a609a4591a58cc93b04ec9dd4d9d5dd89f15"
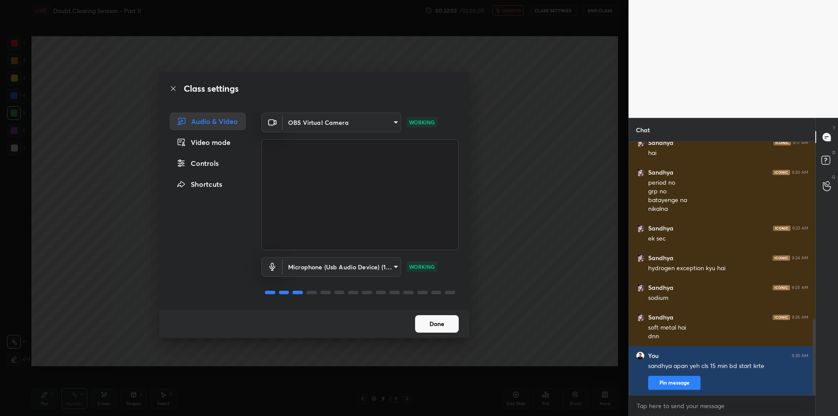
click at [529, 247] on div "Class settings Audio & Video Video mode Controls Shortcuts OBS Virtual Camera 6…" at bounding box center [314, 208] width 628 height 416
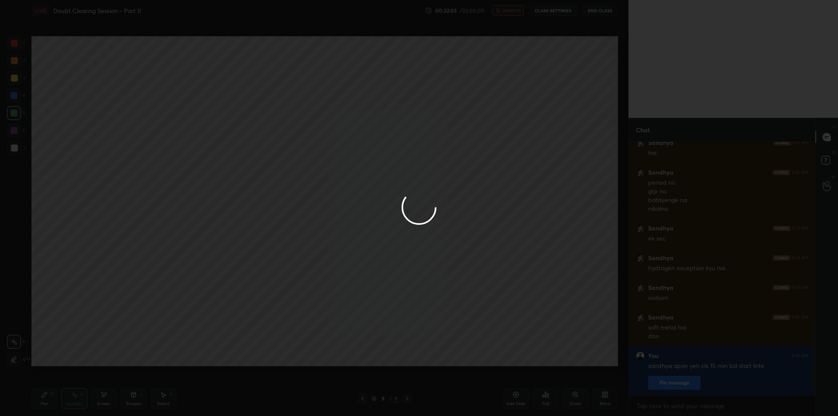
click at [660, 401] on div at bounding box center [419, 208] width 838 height 416
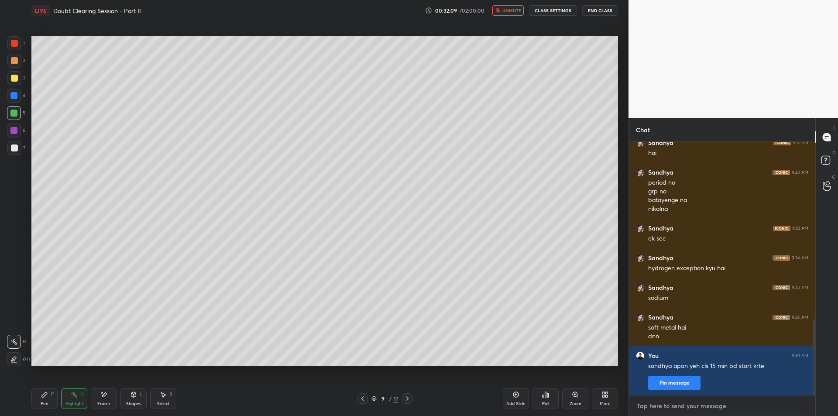
type textarea "x"
click at [671, 402] on textarea at bounding box center [722, 406] width 172 height 14
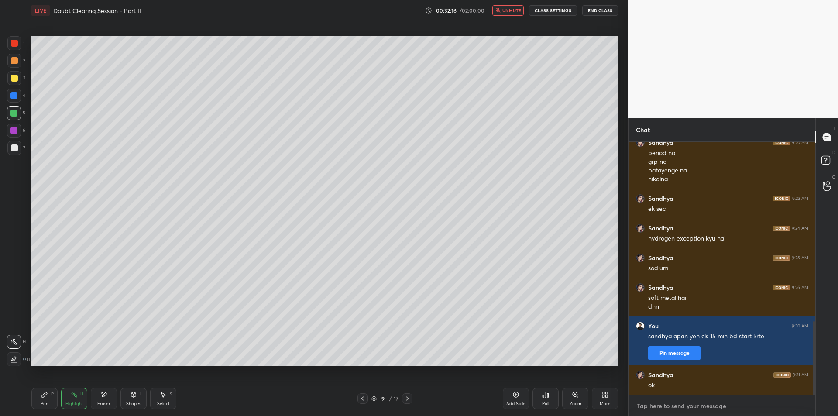
scroll to position [626, 0]
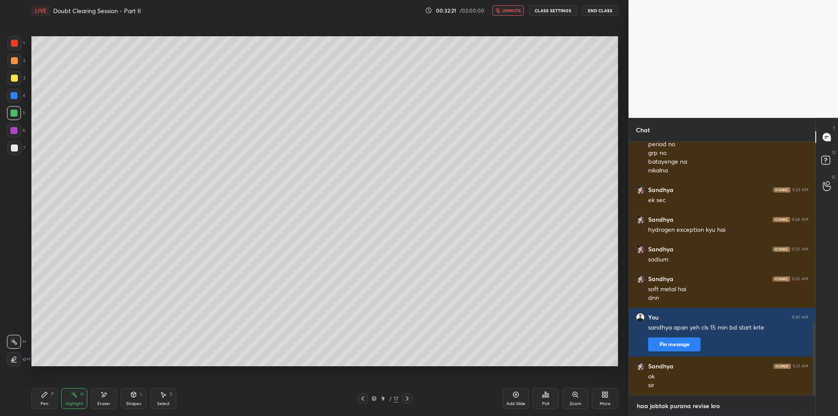
type textarea "haa jabtak purana revise kro"
type textarea "x"
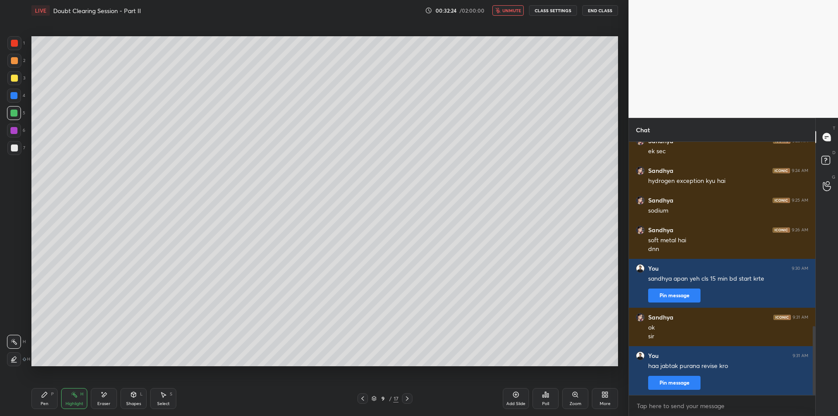
type textarea "x"
click at [545, 13] on button "CLASS SETTINGS" at bounding box center [553, 10] width 48 height 10
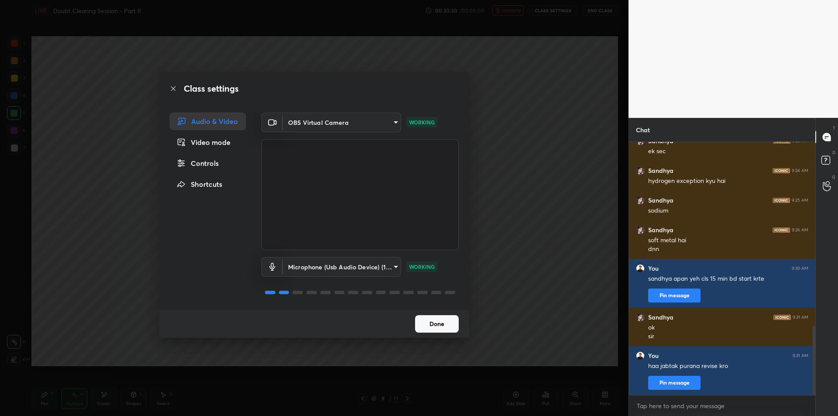
click at [225, 166] on div "Controls" at bounding box center [208, 162] width 76 height 17
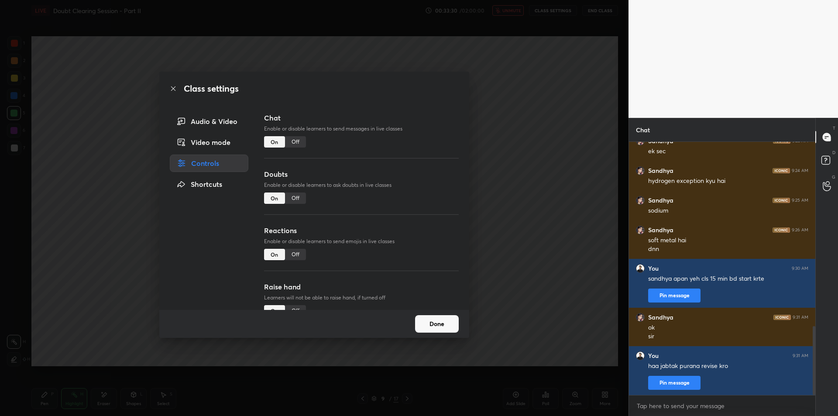
click at [225, 166] on div "Controls" at bounding box center [209, 162] width 79 height 17
click at [297, 144] on div "Off" at bounding box center [295, 141] width 21 height 11
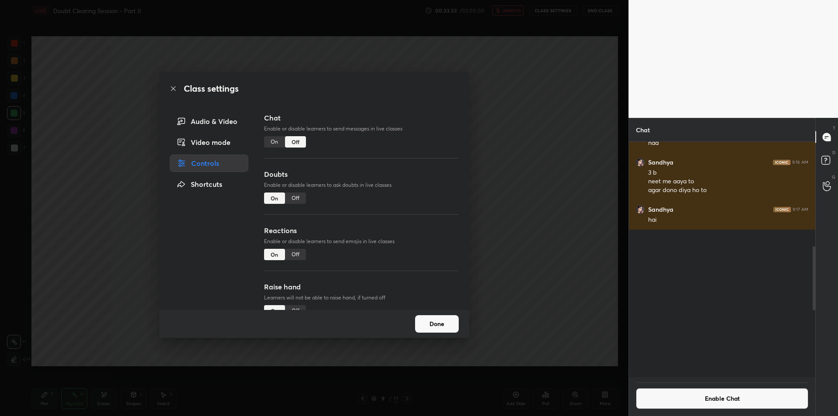
scroll to position [233, 184]
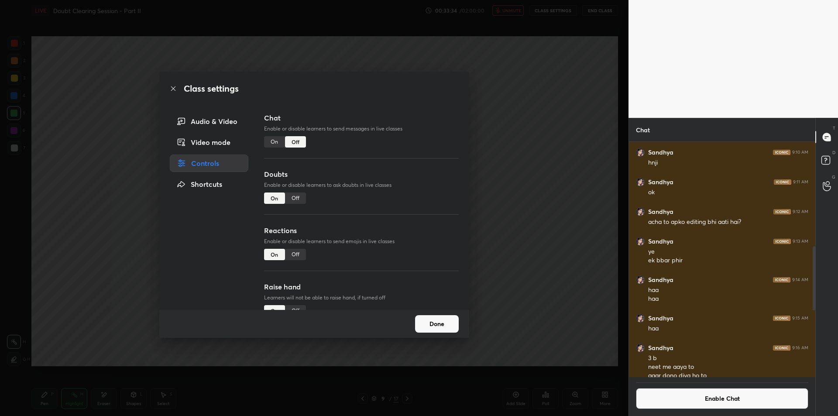
click at [297, 197] on div "Off" at bounding box center [295, 197] width 21 height 11
click at [301, 252] on div "Off" at bounding box center [295, 254] width 21 height 11
click at [298, 307] on div "Off" at bounding box center [295, 310] width 21 height 11
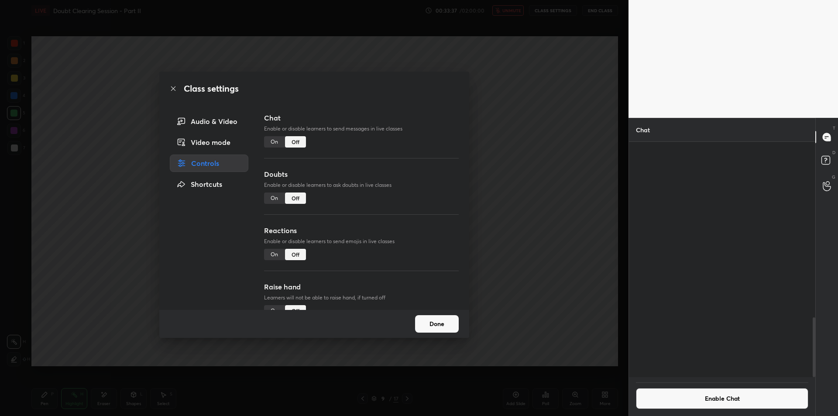
scroll to position [693, 0]
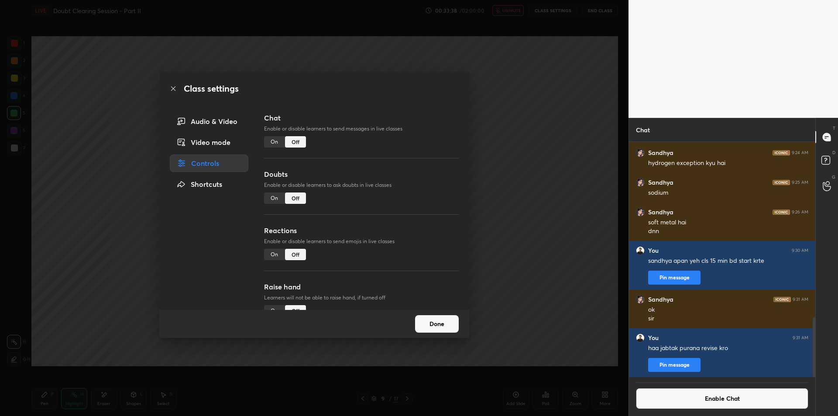
click at [545, 199] on div "Class settings Audio & Video Video mode Controls Shortcuts Chat Enable or disab…" at bounding box center [314, 208] width 628 height 416
